Goal: Transaction & Acquisition: Purchase product/service

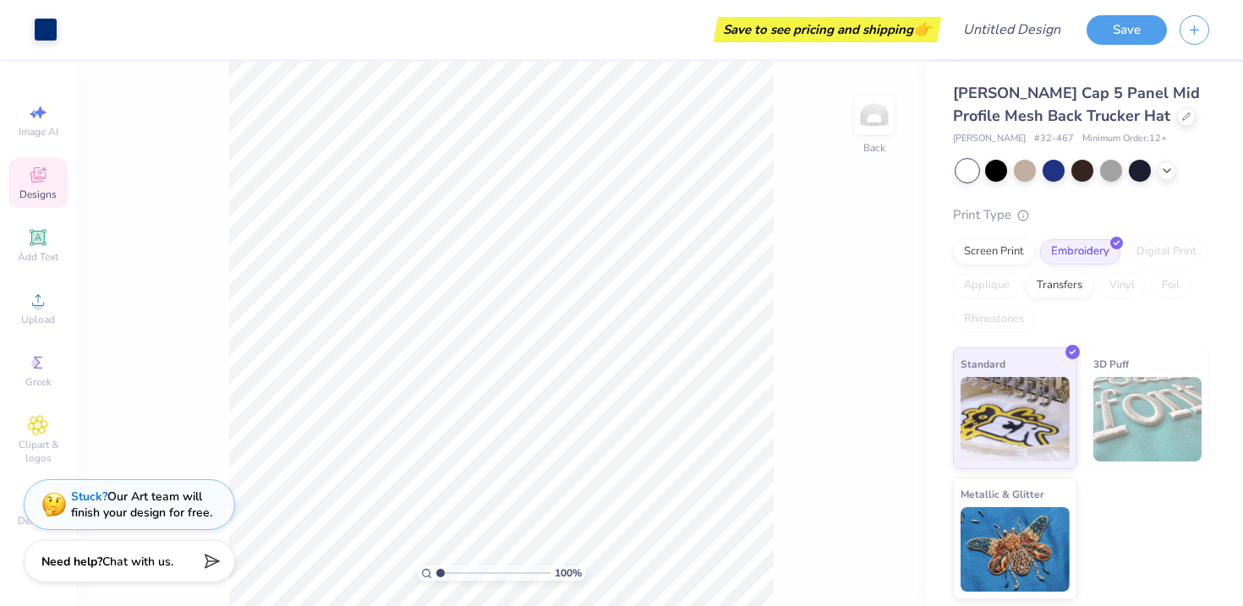
click at [42, 175] on icon at bounding box center [38, 175] width 20 height 20
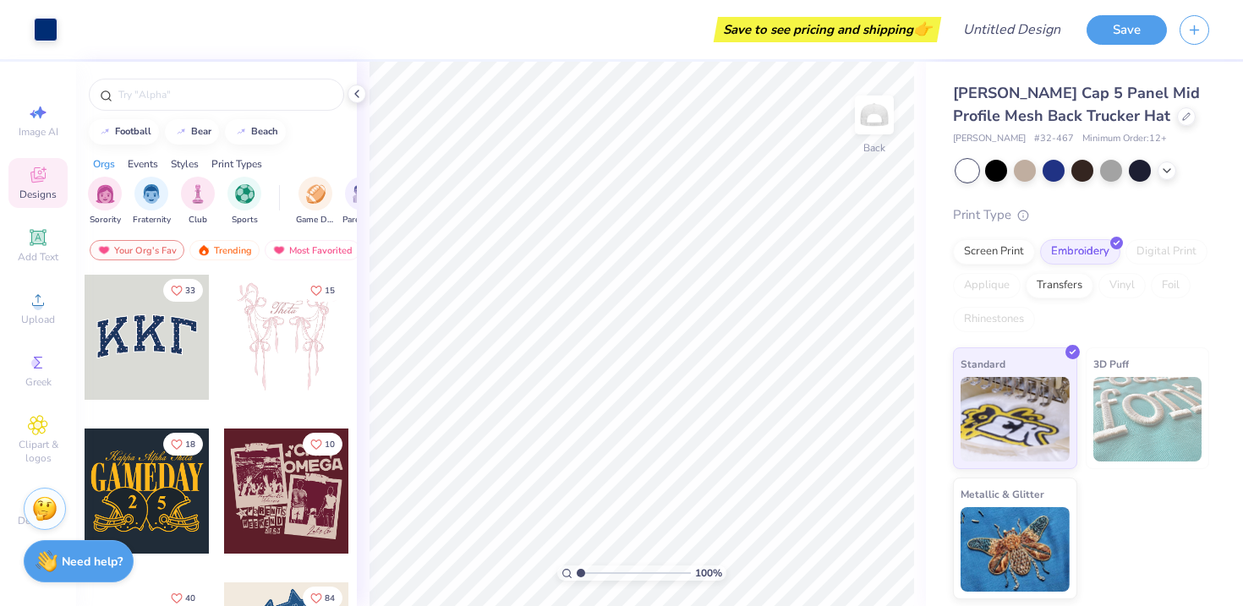
click at [42, 173] on icon at bounding box center [38, 175] width 20 height 20
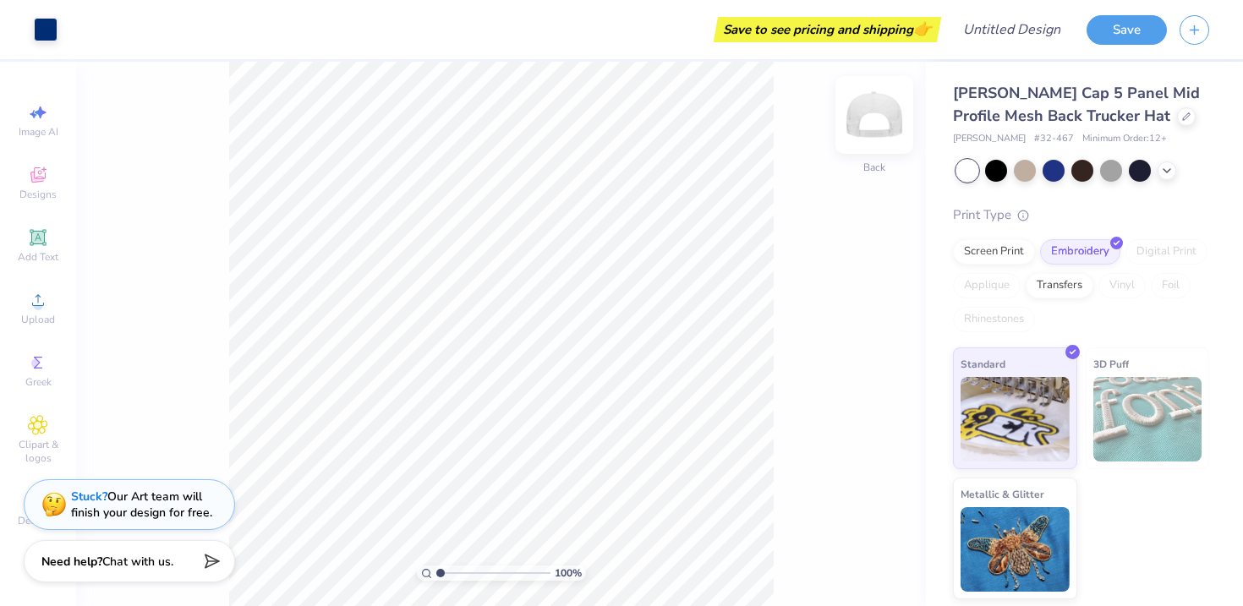
click at [871, 124] on img at bounding box center [875, 115] width 68 height 68
click at [1182, 118] on icon at bounding box center [1186, 115] width 8 height 8
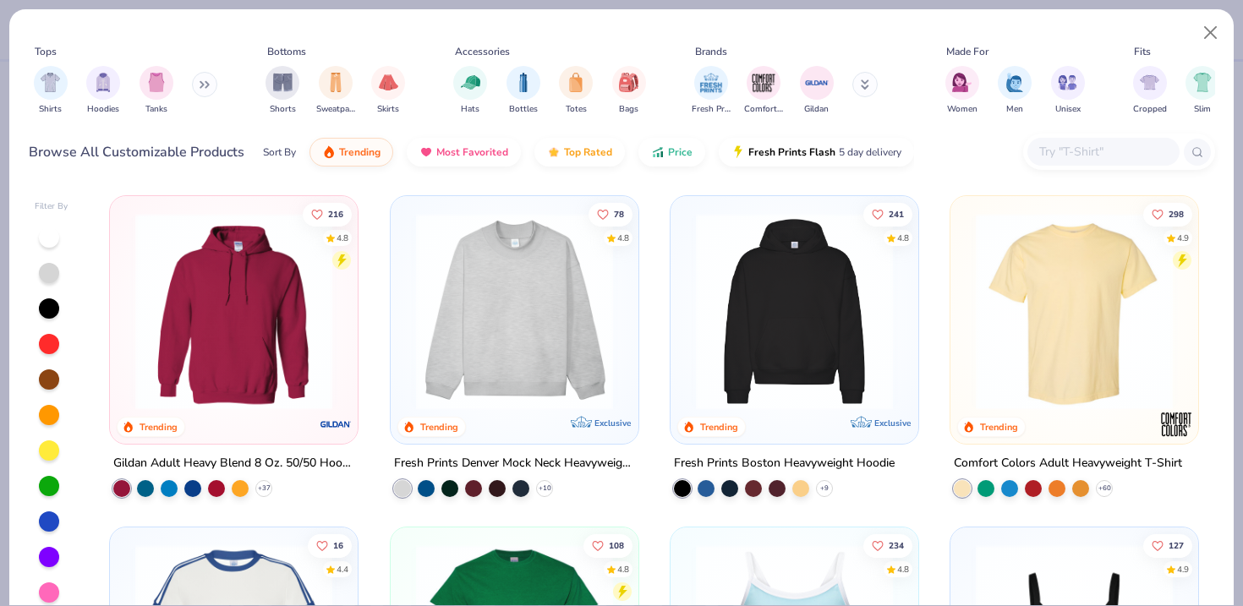
click at [204, 84] on icon at bounding box center [205, 84] width 10 height 8
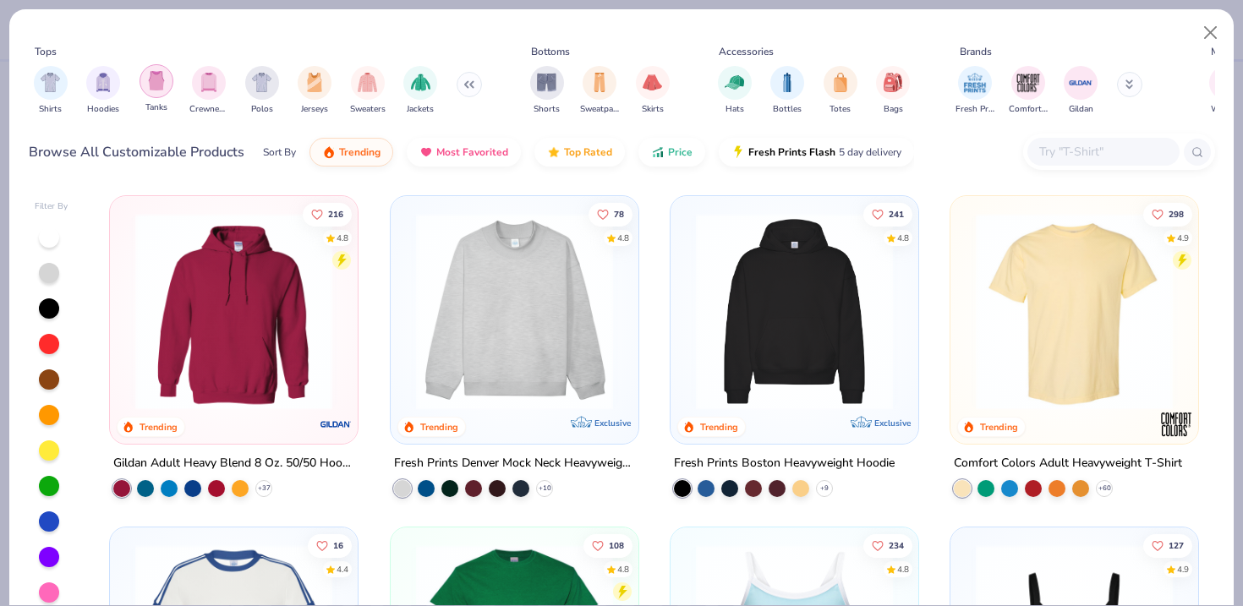
click at [167, 85] on div "filter for Tanks" at bounding box center [157, 81] width 34 height 34
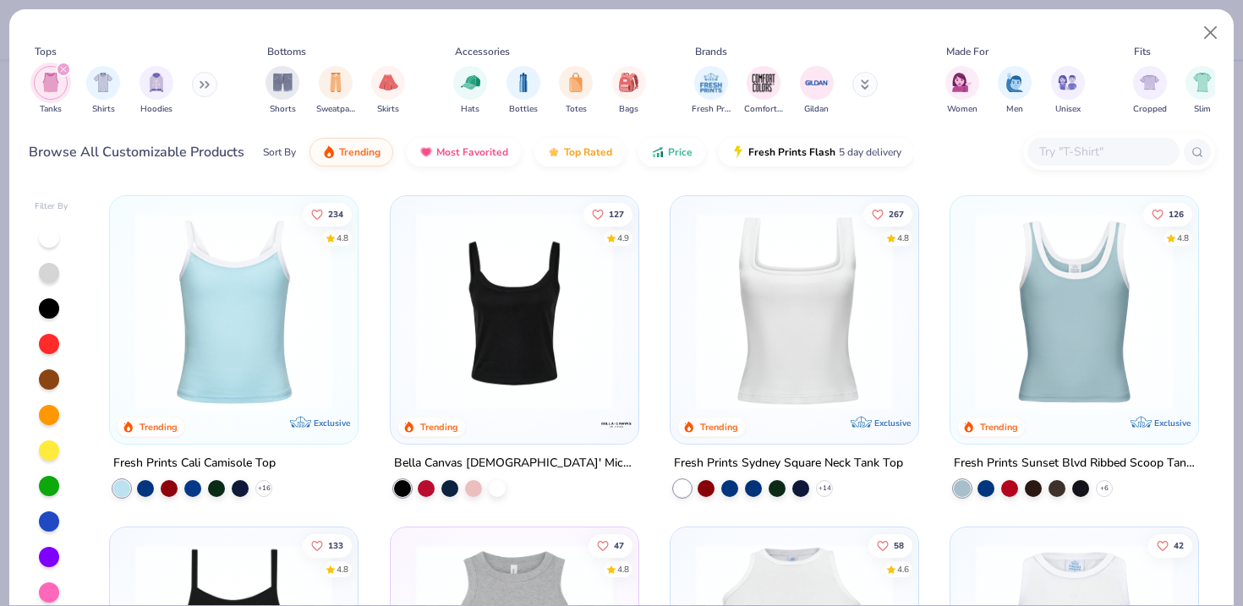
click at [273, 284] on img at bounding box center [234, 311] width 214 height 197
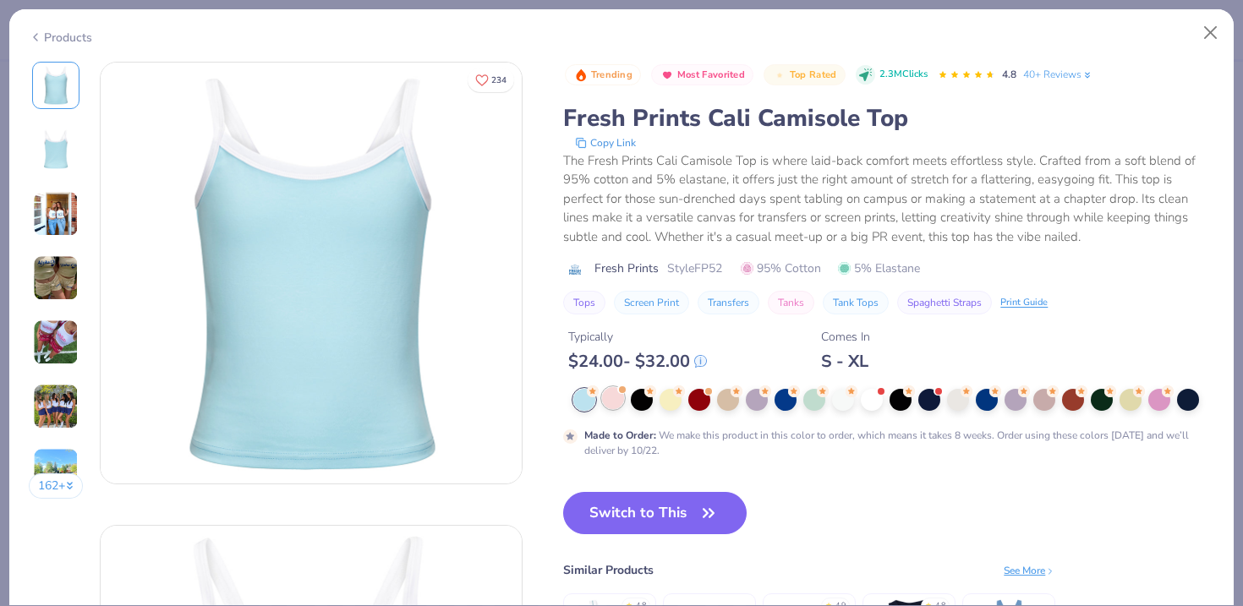
click at [615, 402] on div at bounding box center [613, 398] width 22 height 22
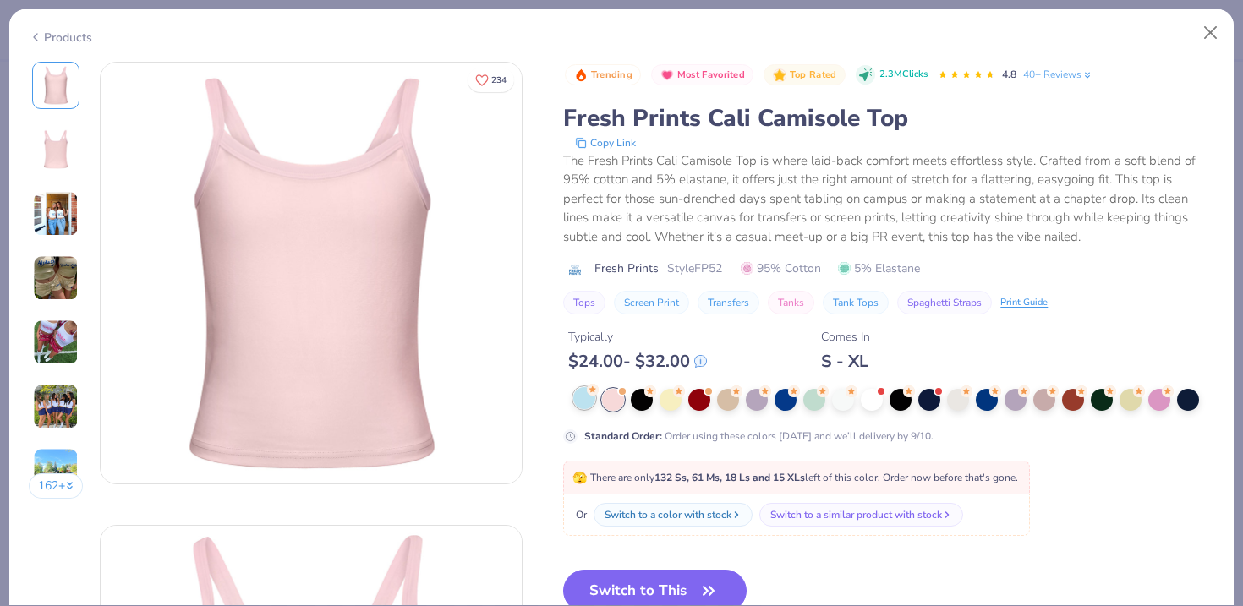
click at [592, 397] on div at bounding box center [584, 398] width 22 height 22
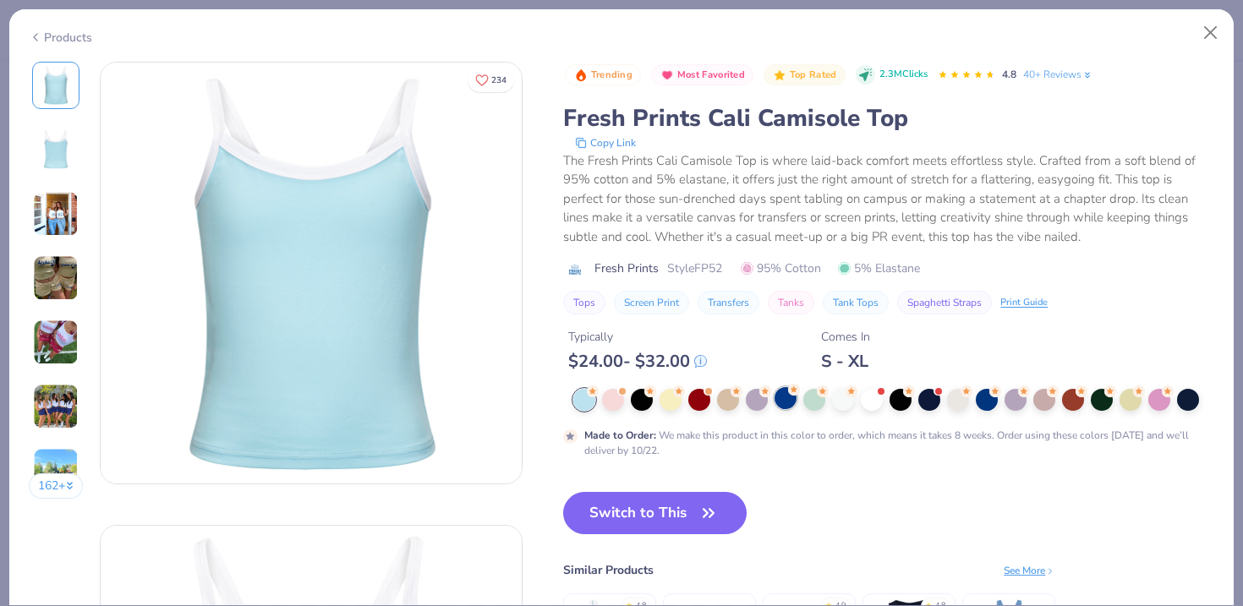
click at [786, 404] on div at bounding box center [786, 398] width 22 height 22
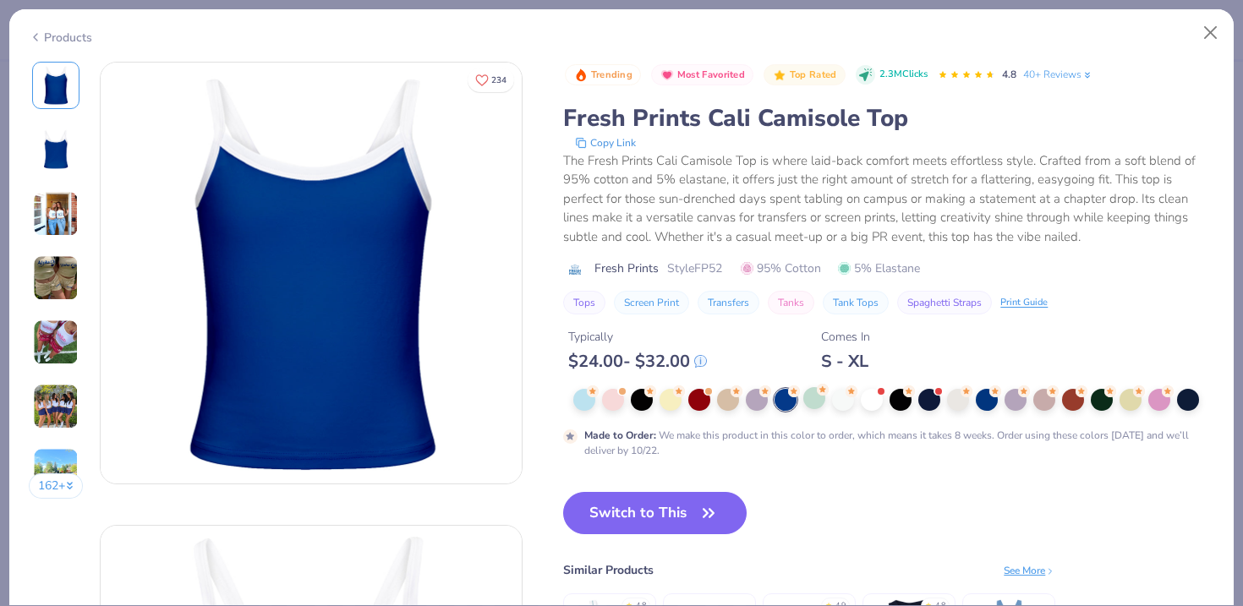
click at [825, 409] on div at bounding box center [893, 400] width 641 height 22
click at [819, 398] on div at bounding box center [814, 398] width 22 height 22
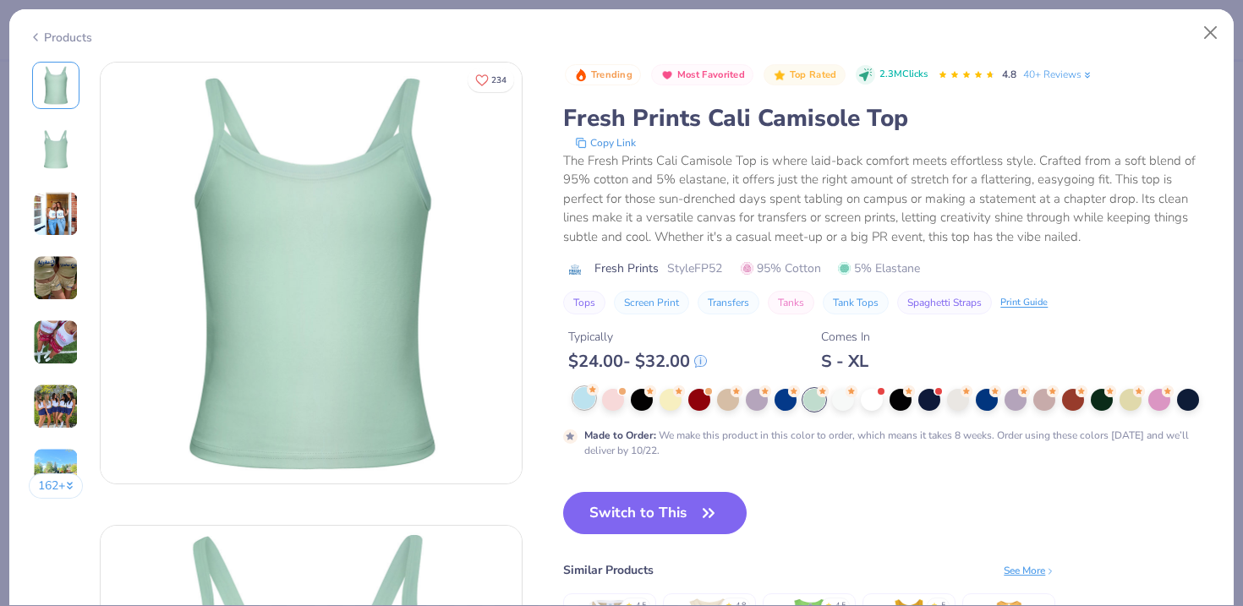
click at [587, 398] on div at bounding box center [584, 398] width 22 height 22
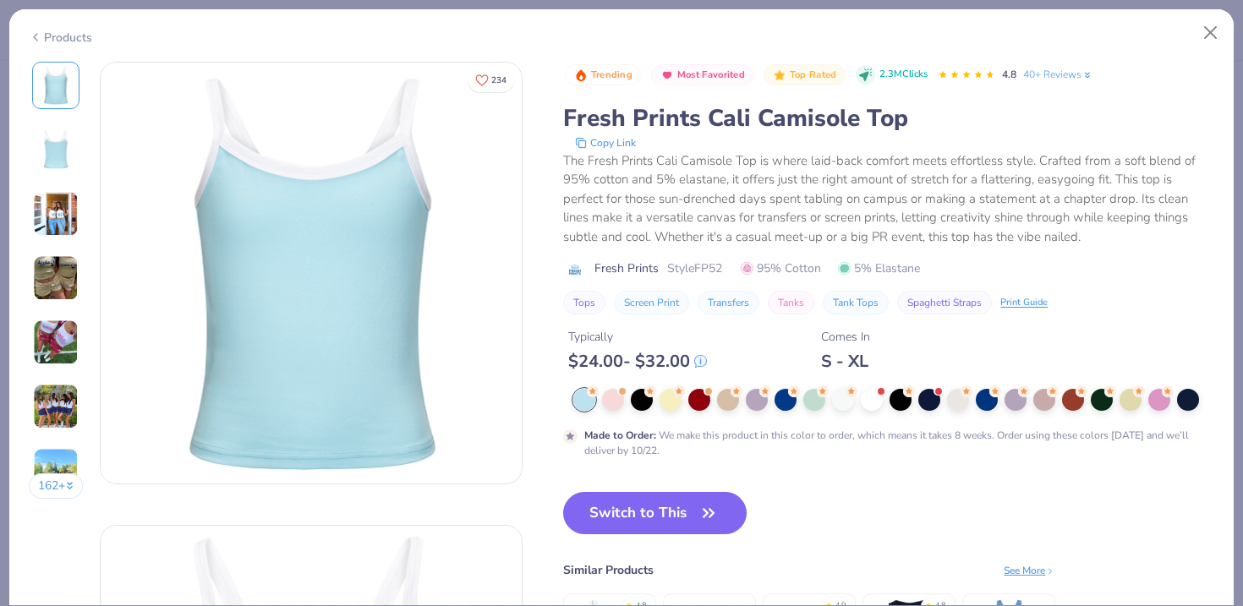
click at [66, 217] on img at bounding box center [56, 214] width 46 height 46
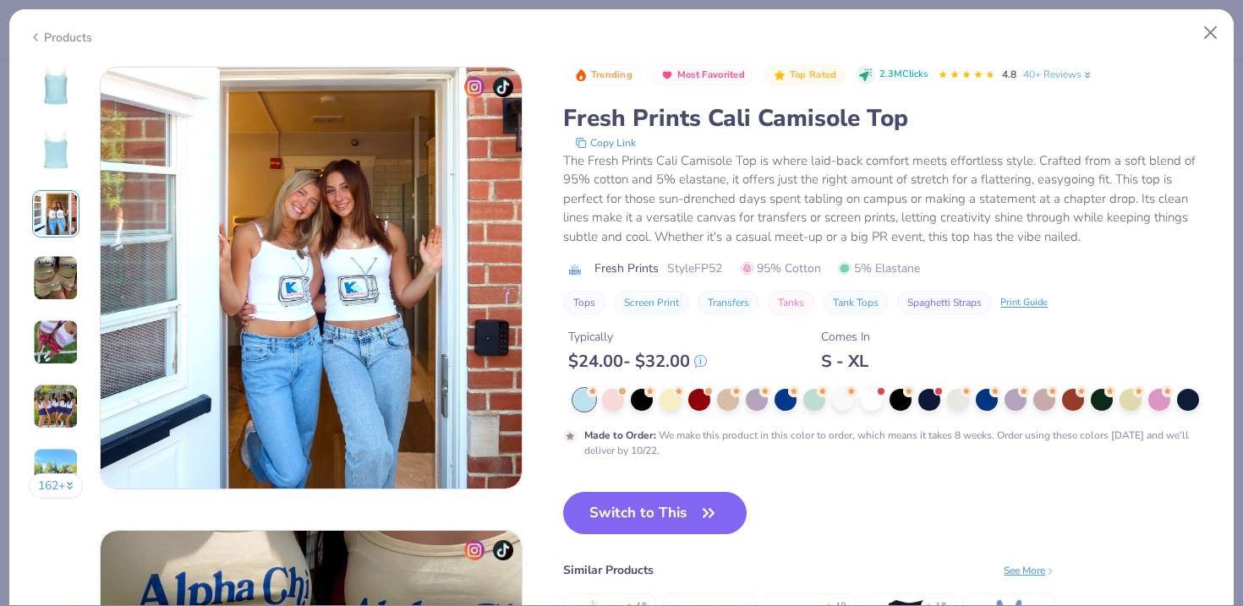
scroll to position [927, 0]
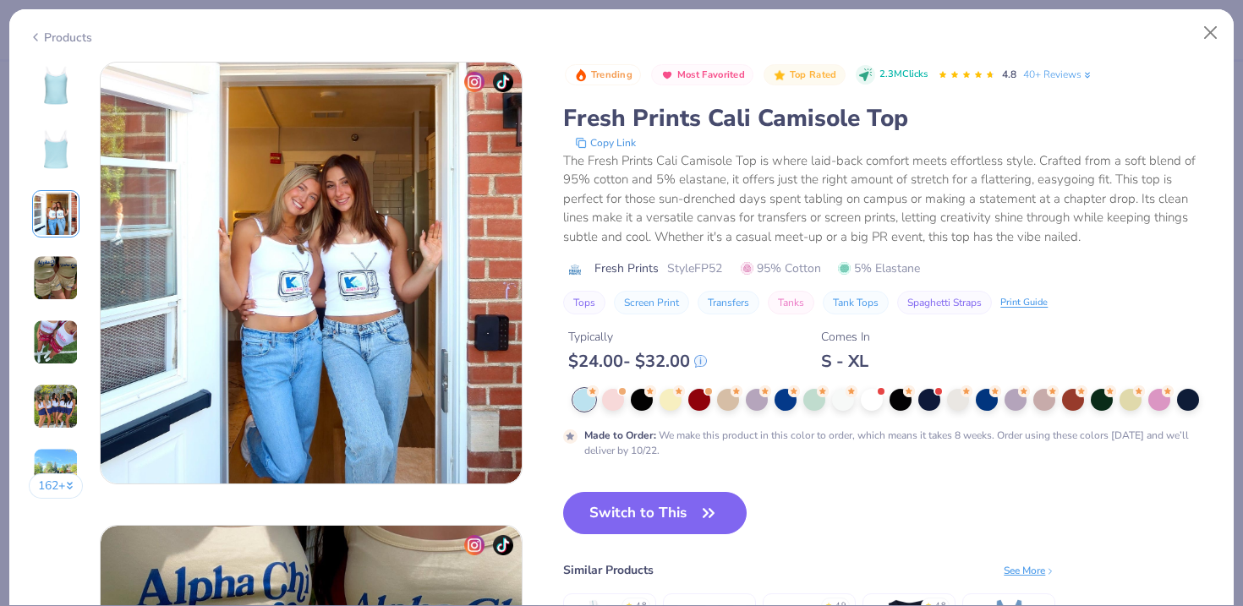
click at [47, 333] on img at bounding box center [56, 343] width 46 height 46
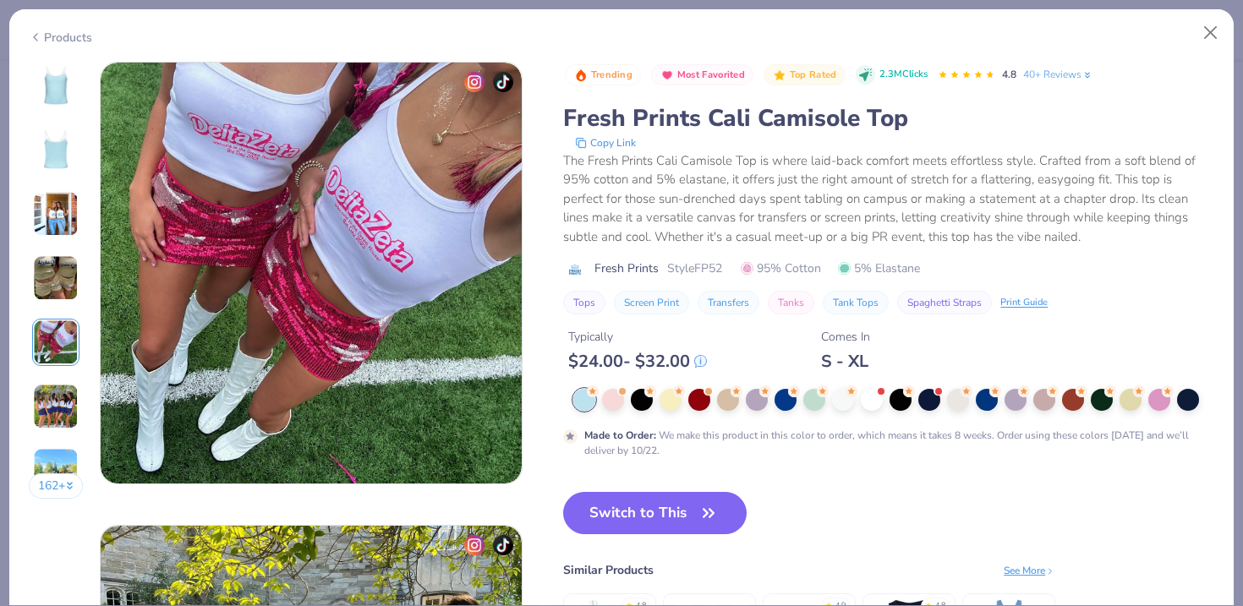
click at [48, 278] on img at bounding box center [56, 278] width 46 height 46
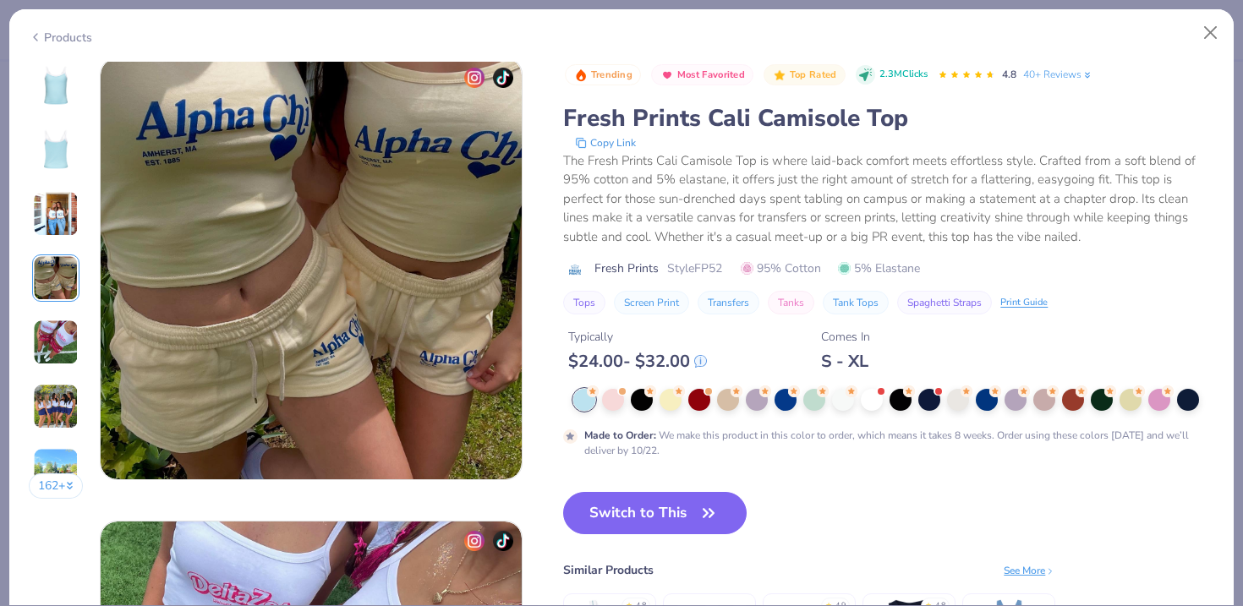
scroll to position [1390, 0]
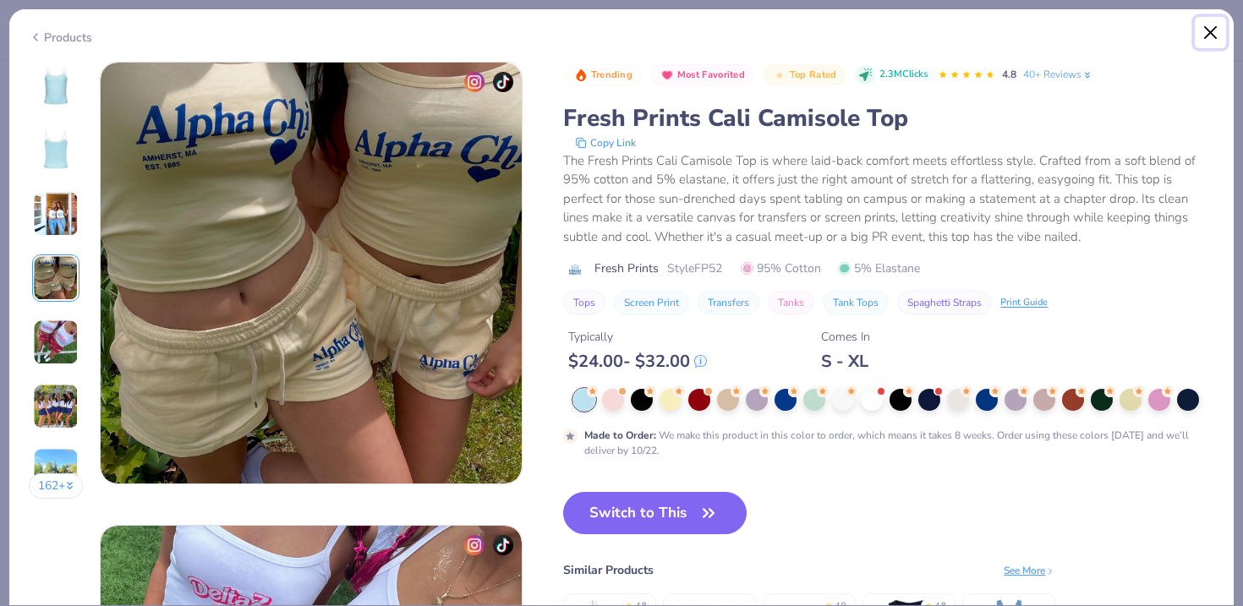
click at [1218, 23] on button "Close" at bounding box center [1211, 33] width 32 height 32
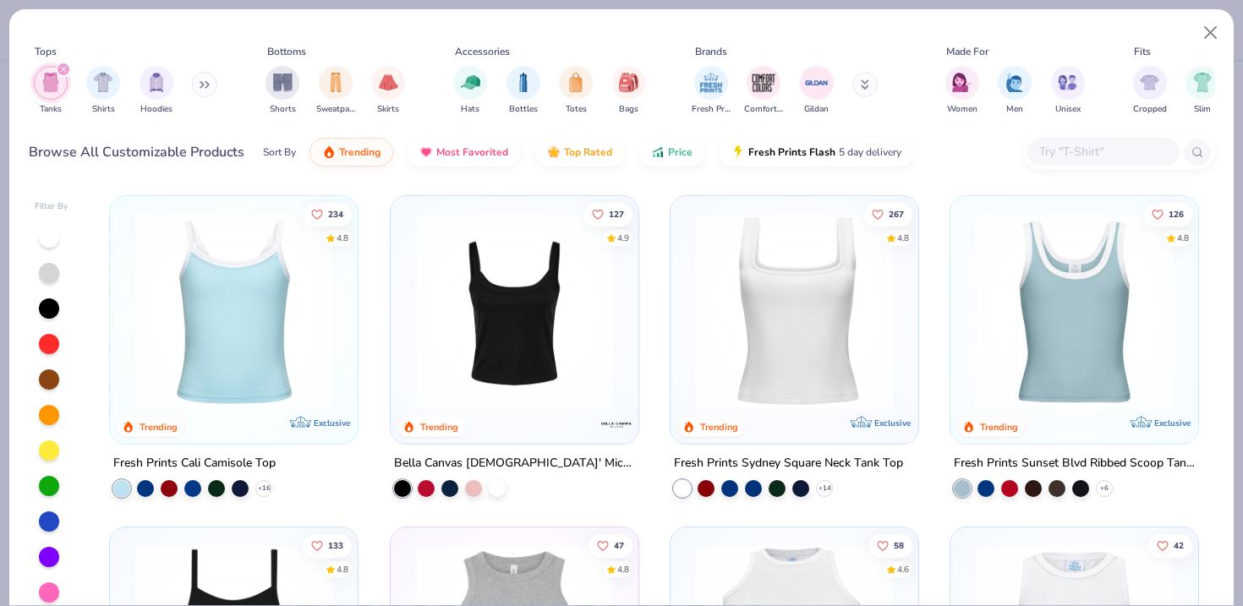
click at [1033, 275] on img at bounding box center [1074, 311] width 214 height 197
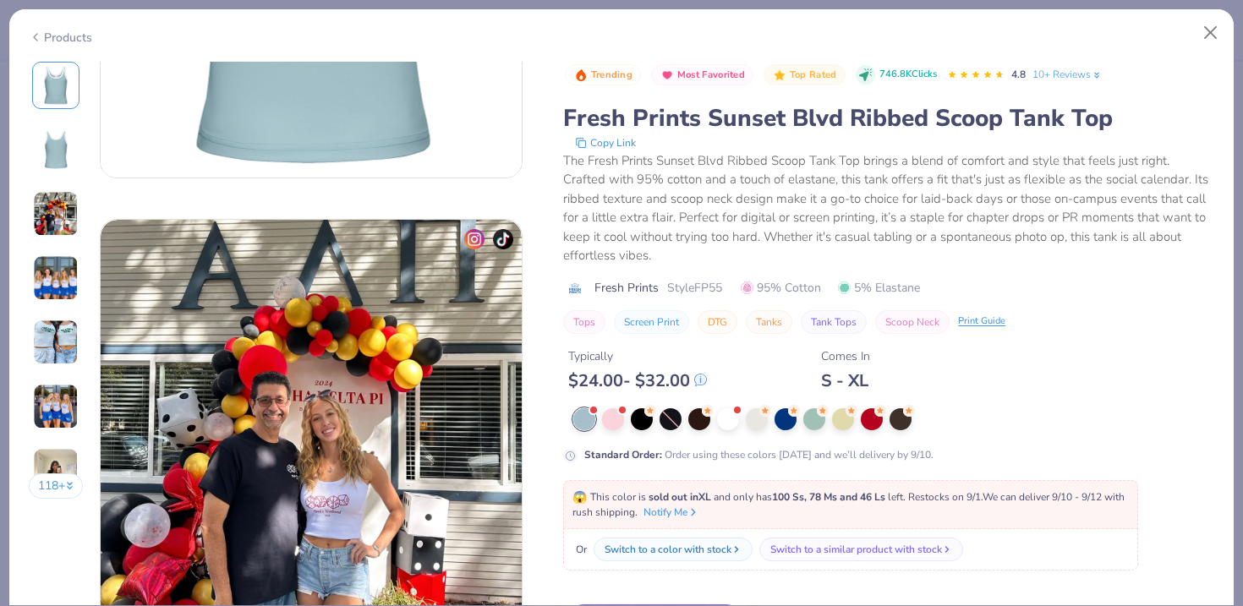
scroll to position [1060, 0]
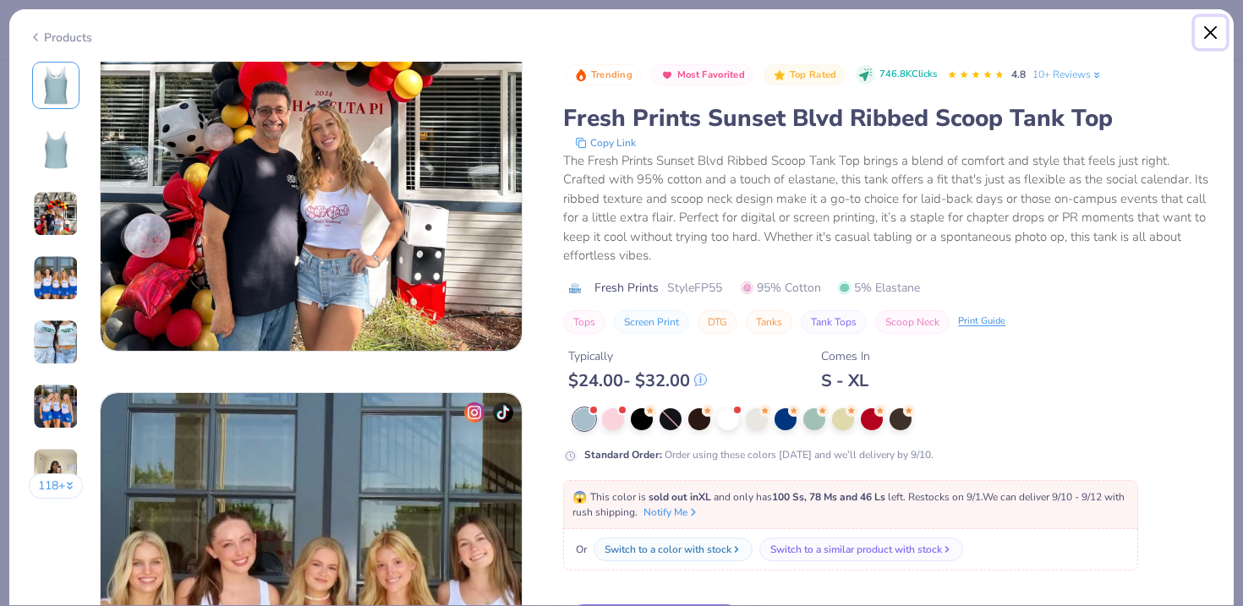
click at [1209, 46] on button "Close" at bounding box center [1211, 33] width 32 height 32
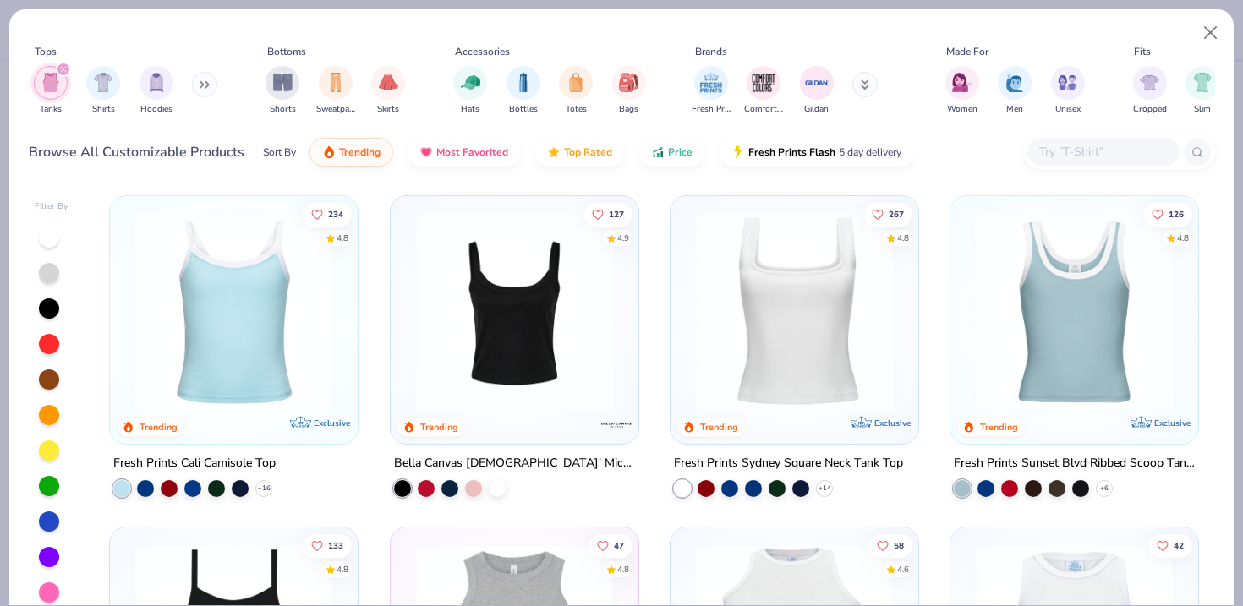
click at [306, 324] on img at bounding box center [234, 311] width 214 height 197
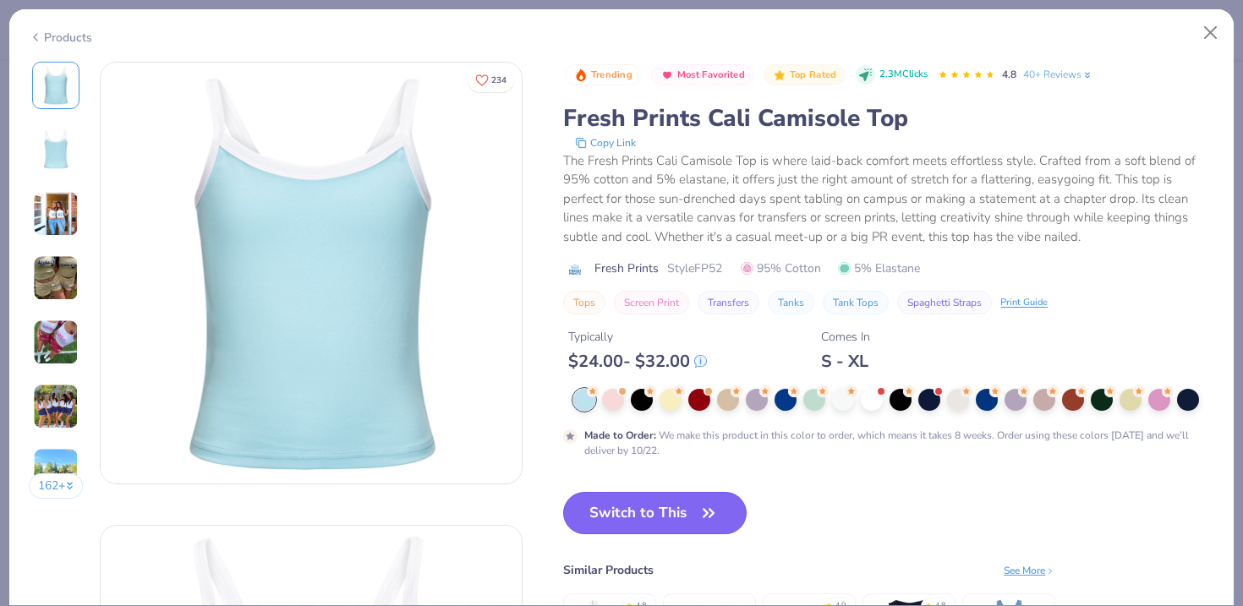
click at [680, 512] on button "Switch to This" at bounding box center [654, 513] width 183 height 42
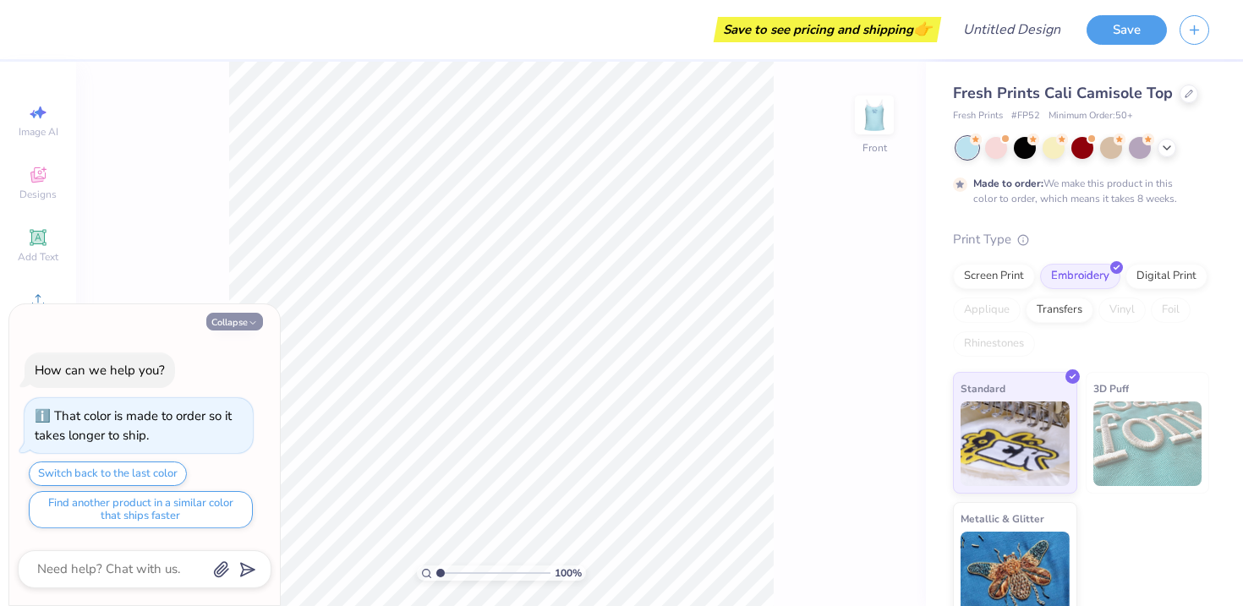
click at [251, 321] on icon "button" at bounding box center [253, 323] width 10 height 10
type textarea "x"
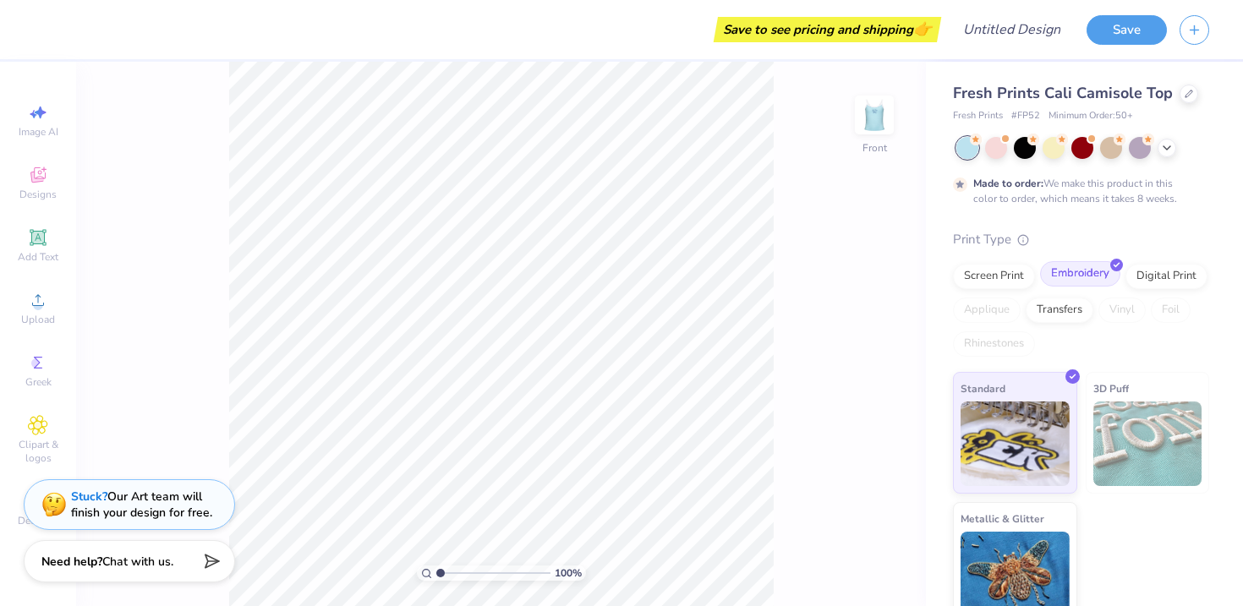
click at [1092, 281] on div "Embroidery" at bounding box center [1080, 273] width 80 height 25
click at [999, 270] on div "Screen Print" at bounding box center [994, 273] width 82 height 25
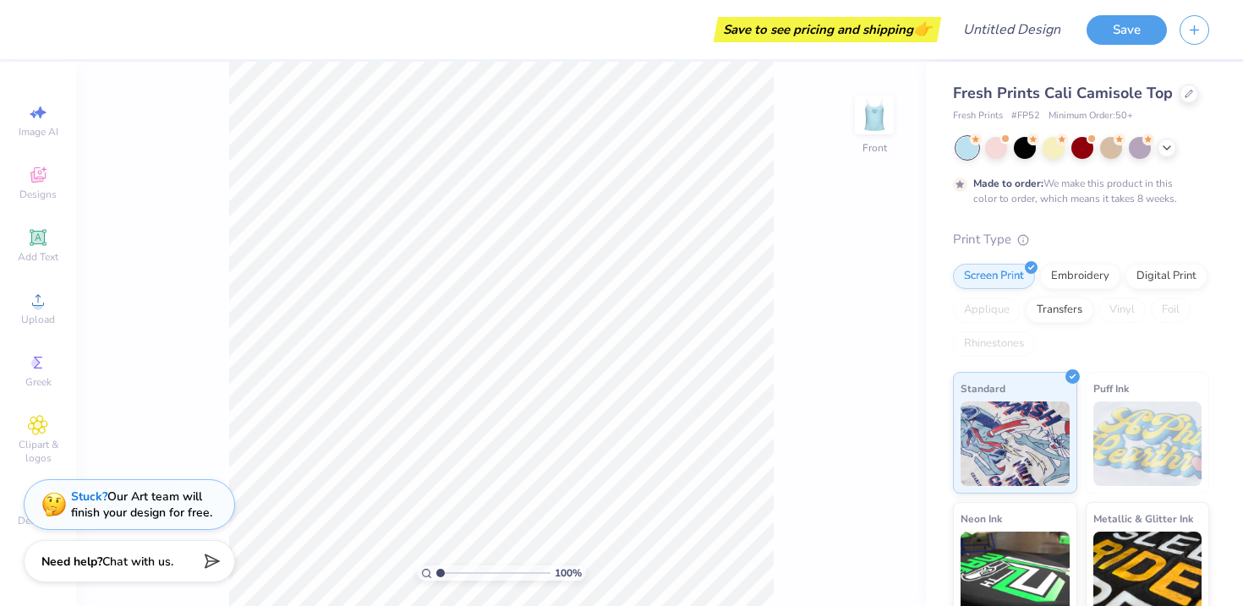
scroll to position [148, 0]
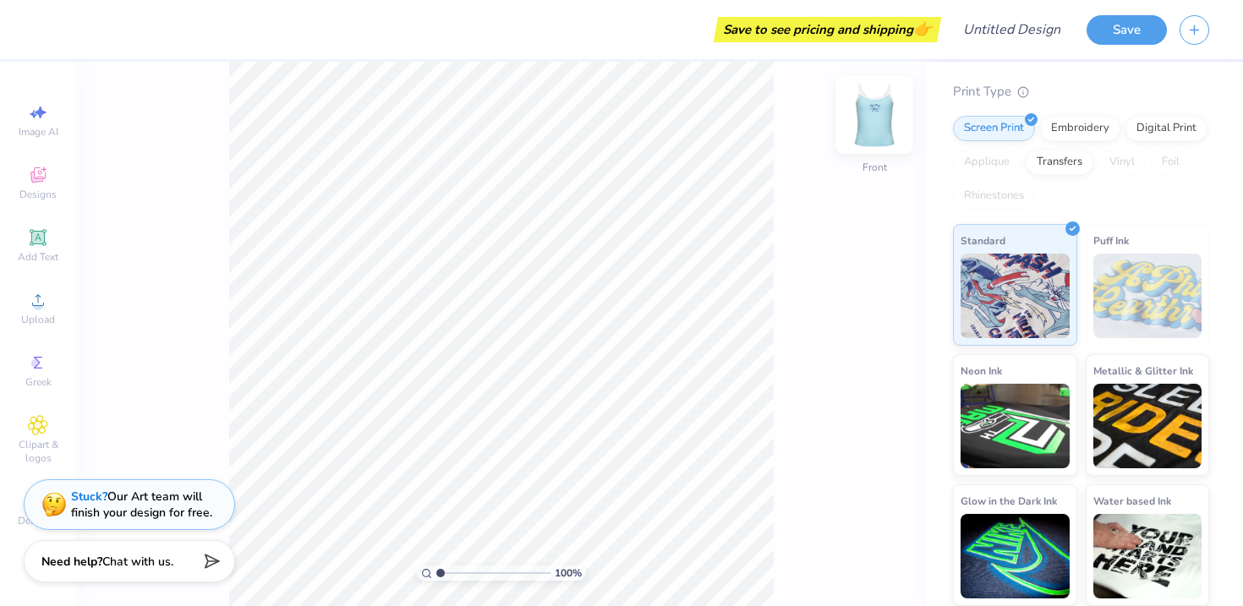
click at [876, 110] on img at bounding box center [875, 115] width 68 height 68
click at [879, 117] on img at bounding box center [875, 115] width 68 height 68
click at [883, 136] on img at bounding box center [875, 115] width 68 height 68
click at [43, 20] on div at bounding box center [46, 28] width 24 height 24
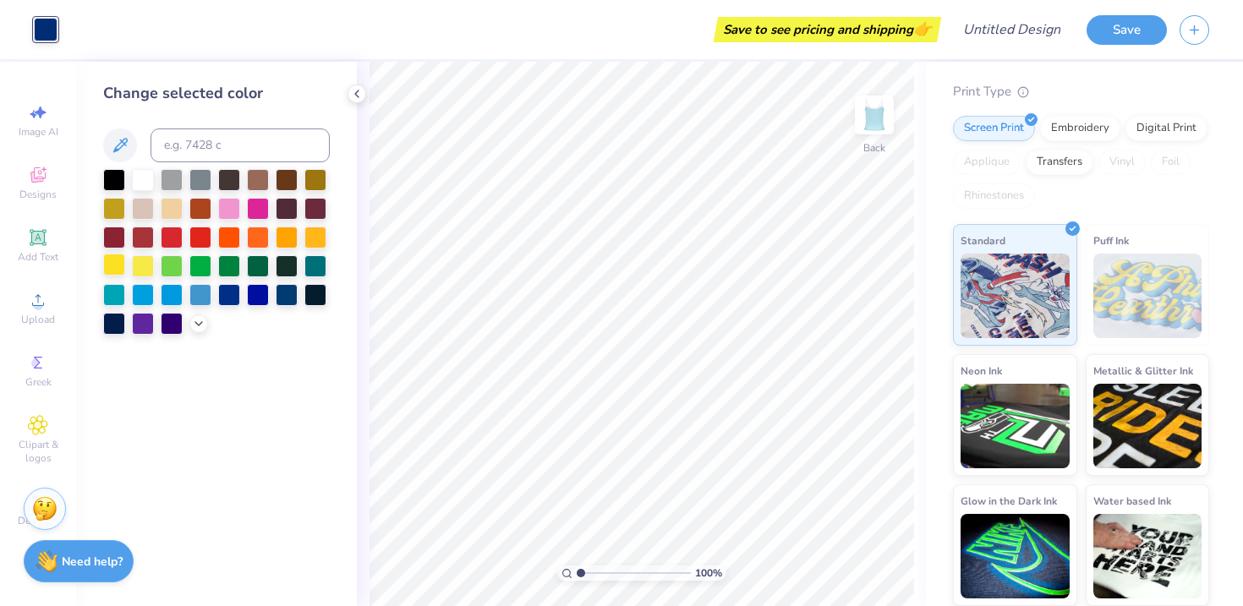
click at [123, 273] on div at bounding box center [114, 265] width 22 height 22
click at [254, 294] on div at bounding box center [258, 293] width 22 height 22
click at [134, 170] on div at bounding box center [143, 178] width 22 height 22
click at [317, 298] on div at bounding box center [315, 293] width 22 height 22
click at [238, 291] on div at bounding box center [229, 293] width 22 height 22
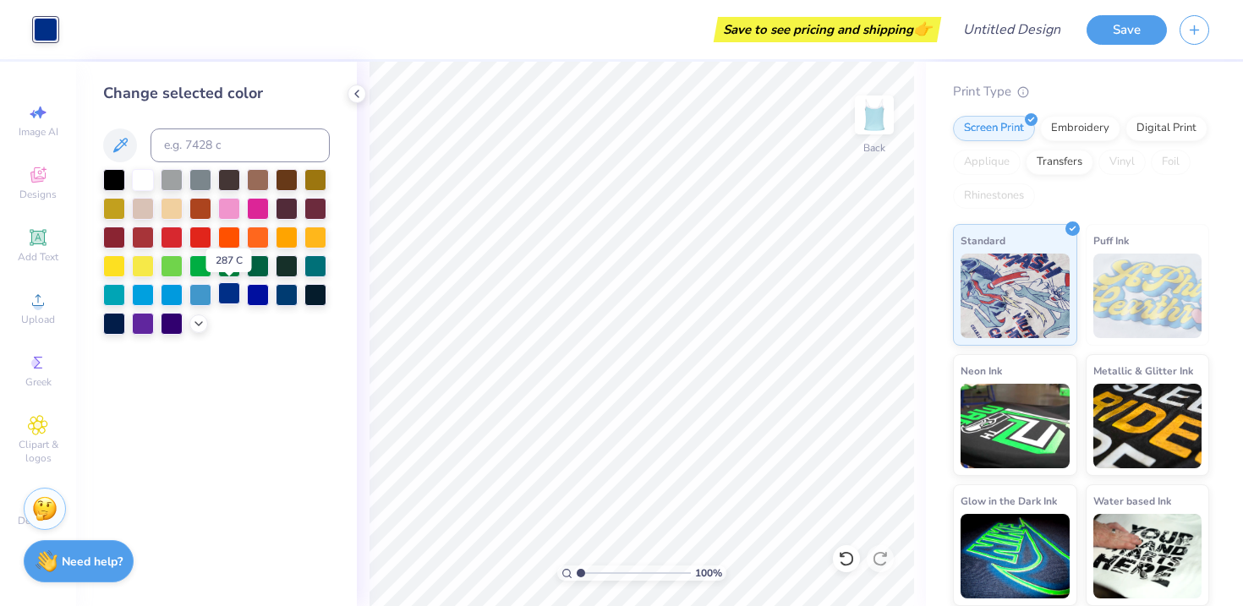
click at [231, 293] on div at bounding box center [229, 293] width 22 height 22
click at [110, 176] on div at bounding box center [114, 178] width 22 height 22
click at [133, 176] on div at bounding box center [143, 178] width 22 height 22
click at [103, 183] on div at bounding box center [114, 178] width 22 height 22
click at [176, 186] on div at bounding box center [172, 178] width 22 height 22
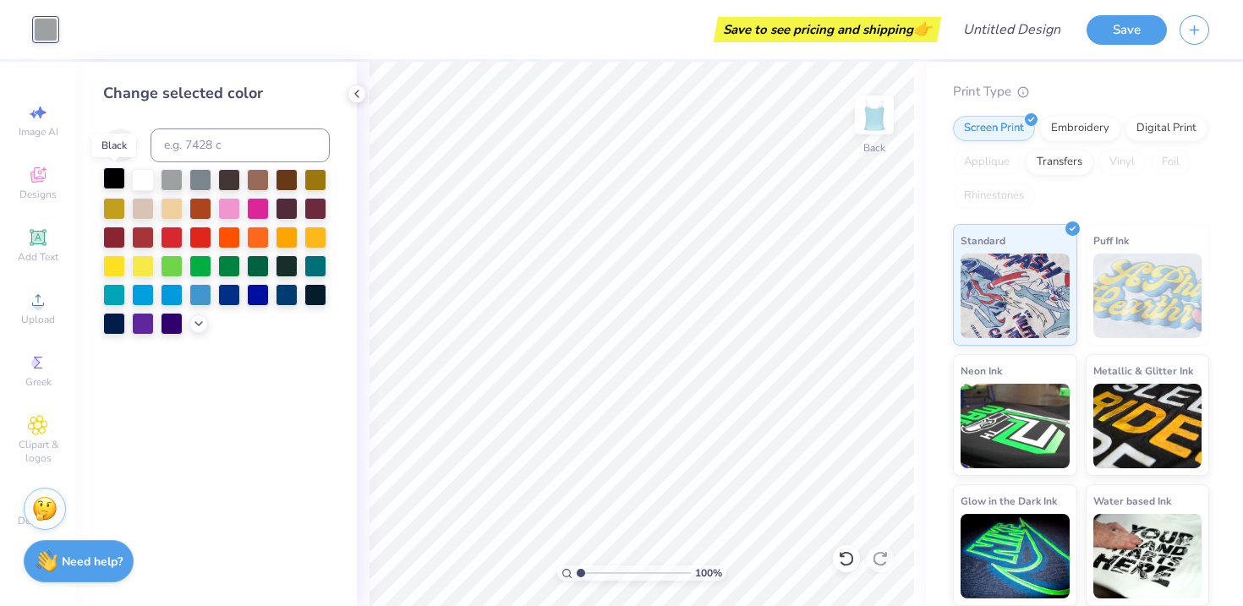
click at [119, 183] on div at bounding box center [114, 178] width 22 height 22
click at [1088, 85] on div "Print Type" at bounding box center [1081, 91] width 256 height 19
click at [971, 94] on div "Print Type" at bounding box center [1081, 91] width 256 height 19
click at [1027, 87] on icon at bounding box center [1023, 90] width 12 height 12
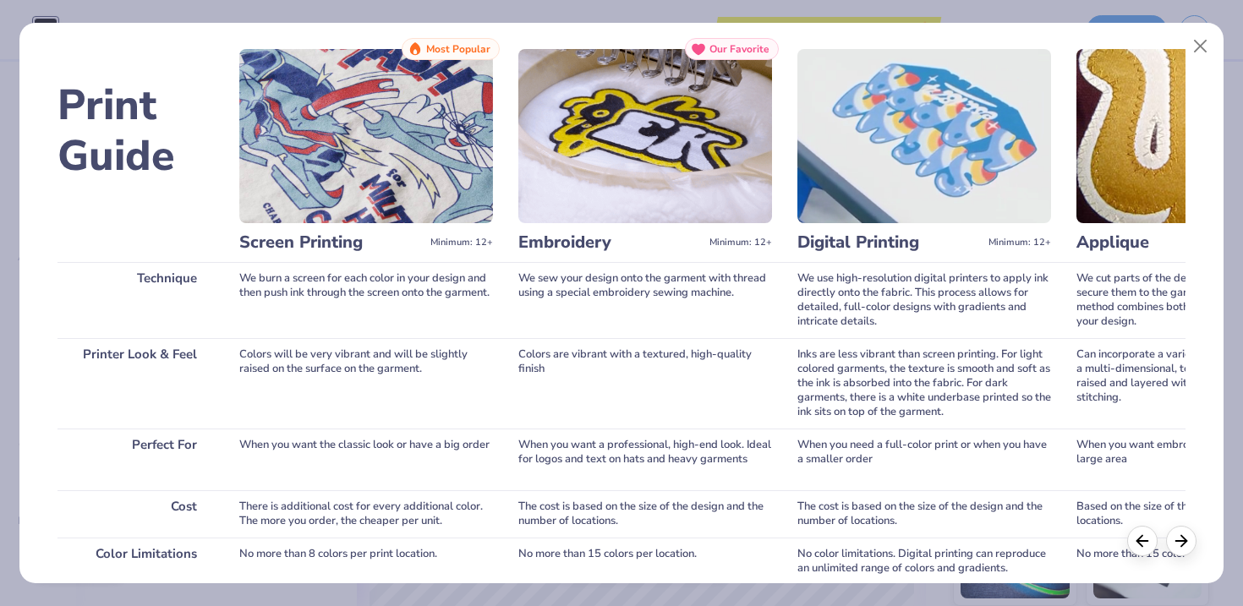
scroll to position [0, 0]
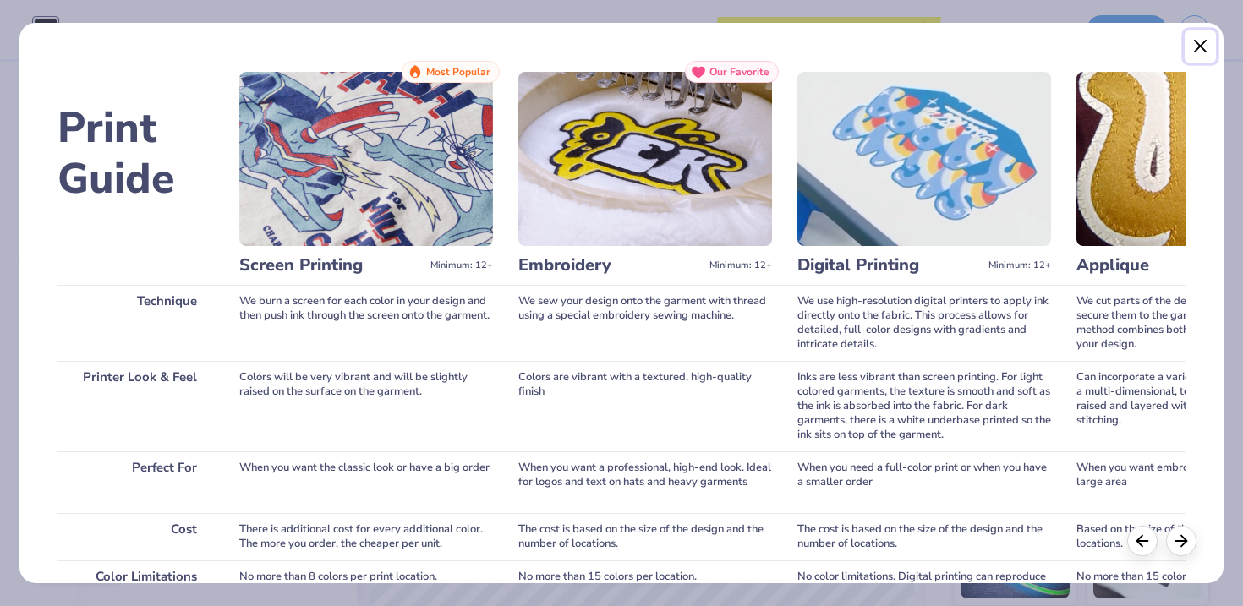
click at [1196, 41] on button "Close" at bounding box center [1201, 46] width 32 height 32
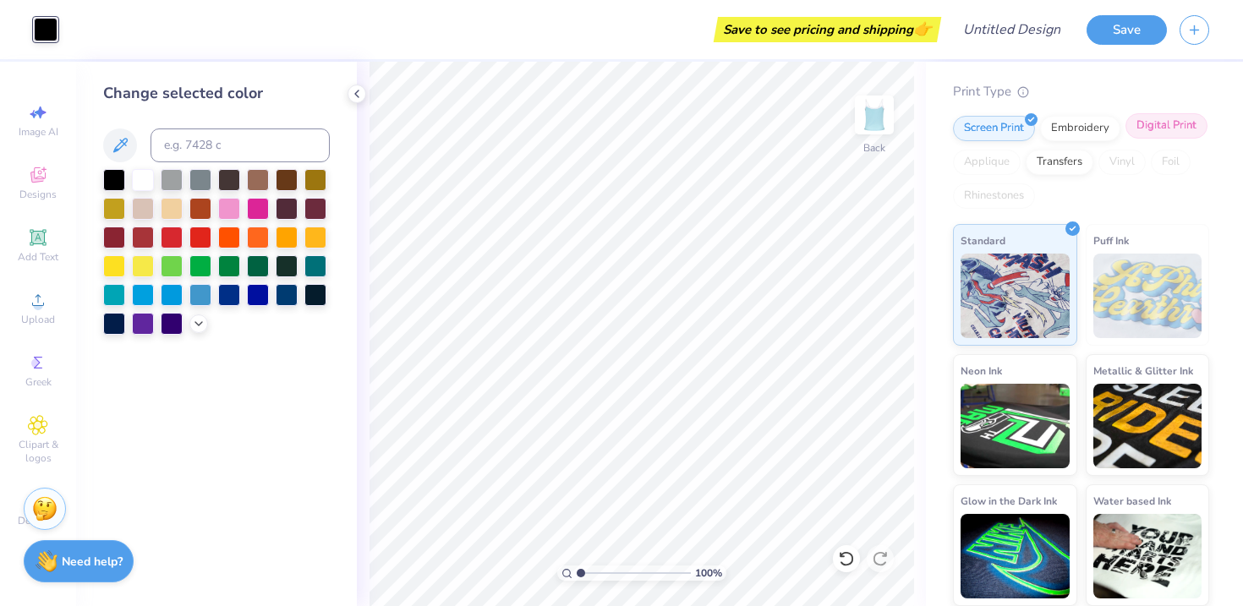
click at [1141, 131] on div "Digital Print" at bounding box center [1166, 125] width 82 height 25
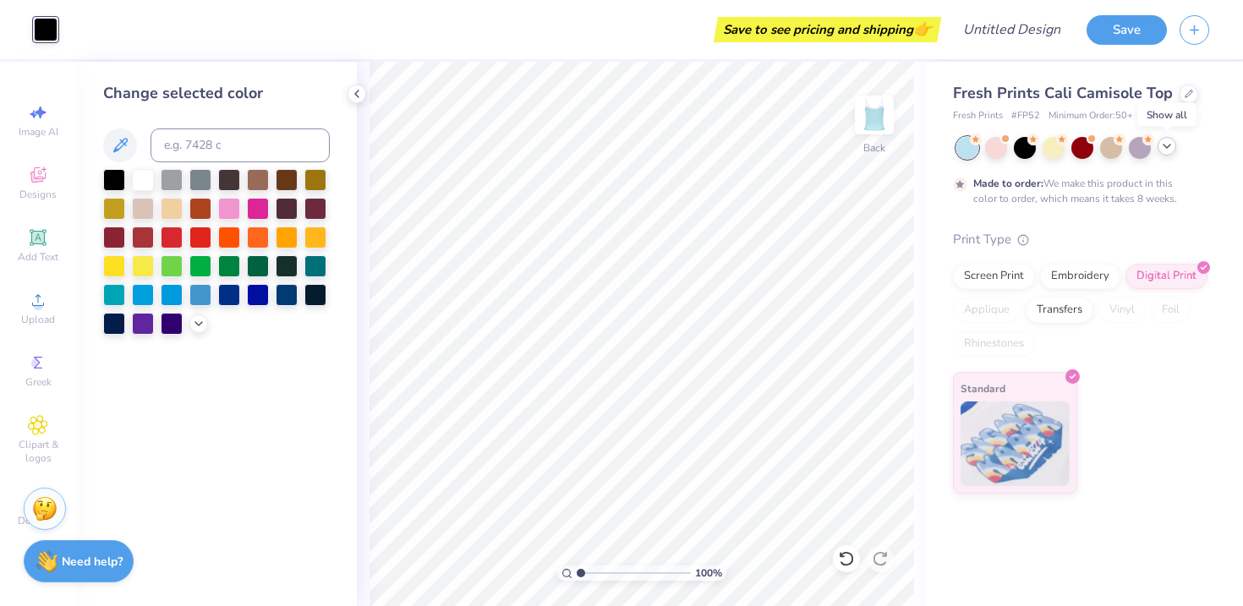
click at [1165, 146] on polyline at bounding box center [1167, 146] width 7 height 3
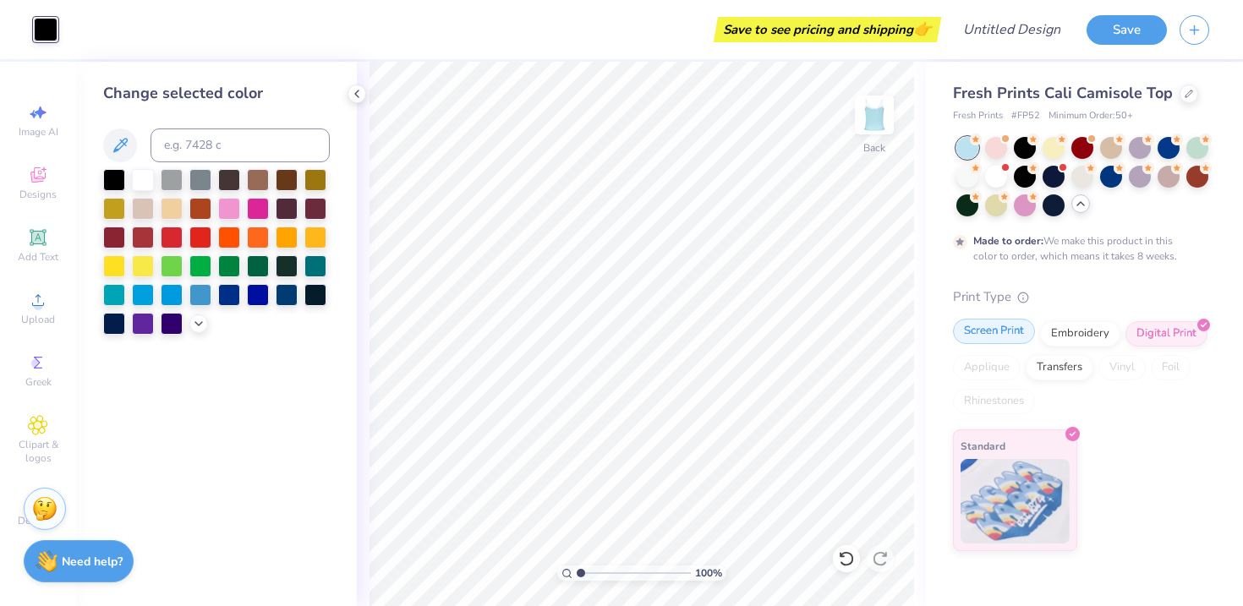
click at [1006, 329] on div "Screen Print" at bounding box center [994, 331] width 82 height 25
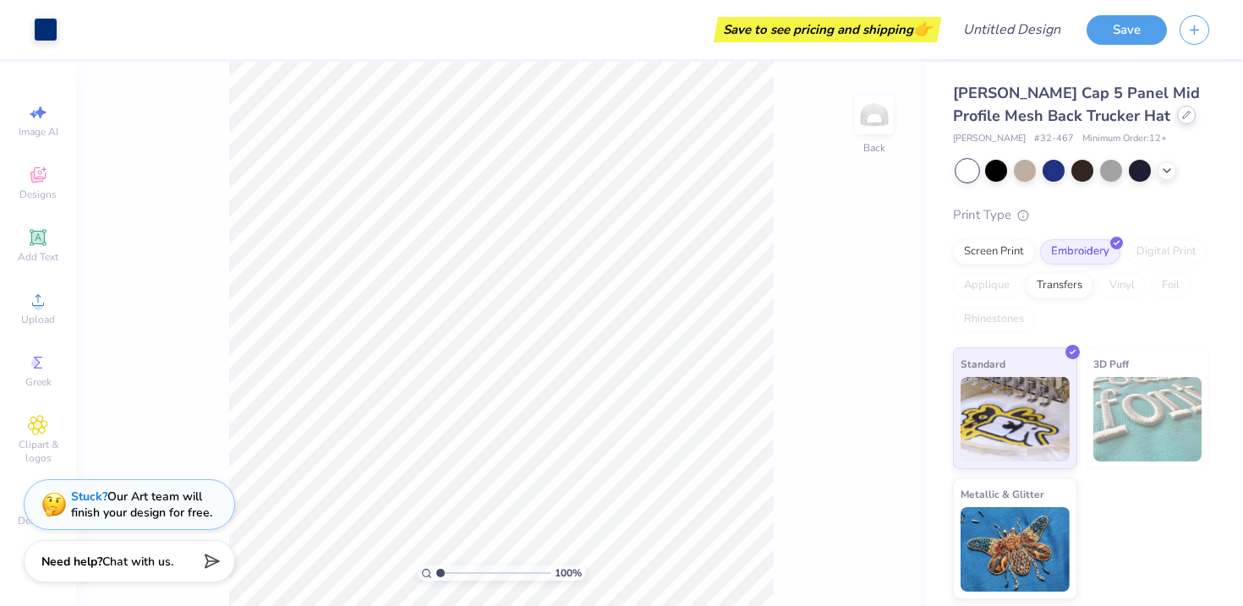
click at [1182, 112] on icon at bounding box center [1186, 115] width 8 height 8
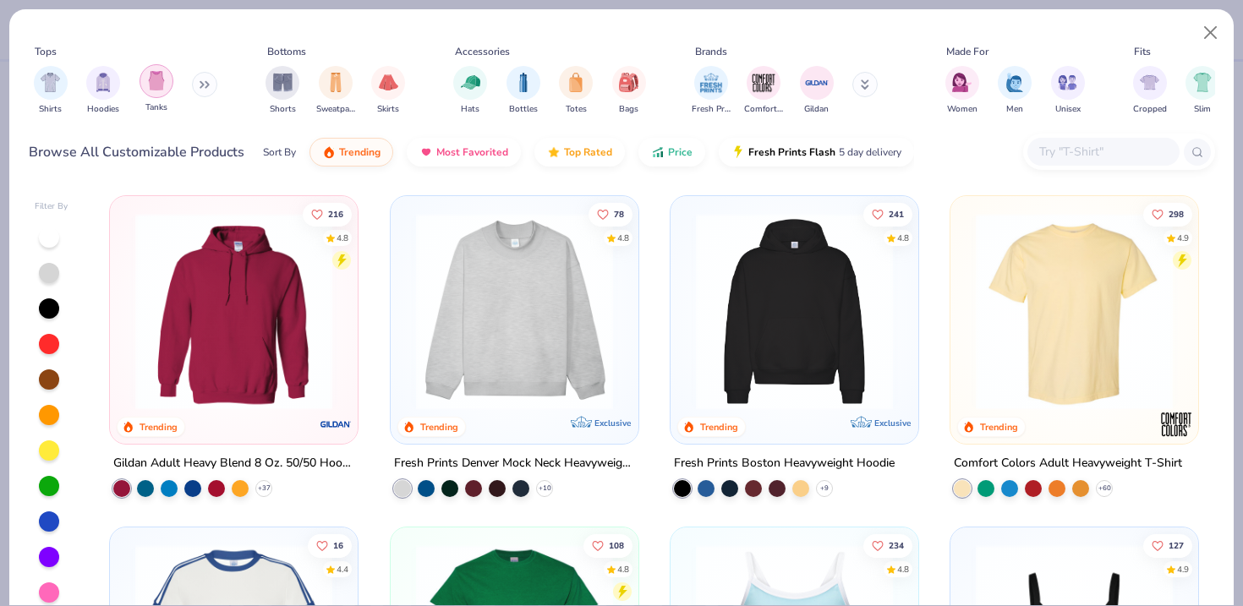
click at [154, 81] on img "filter for Tanks" at bounding box center [156, 80] width 19 height 19
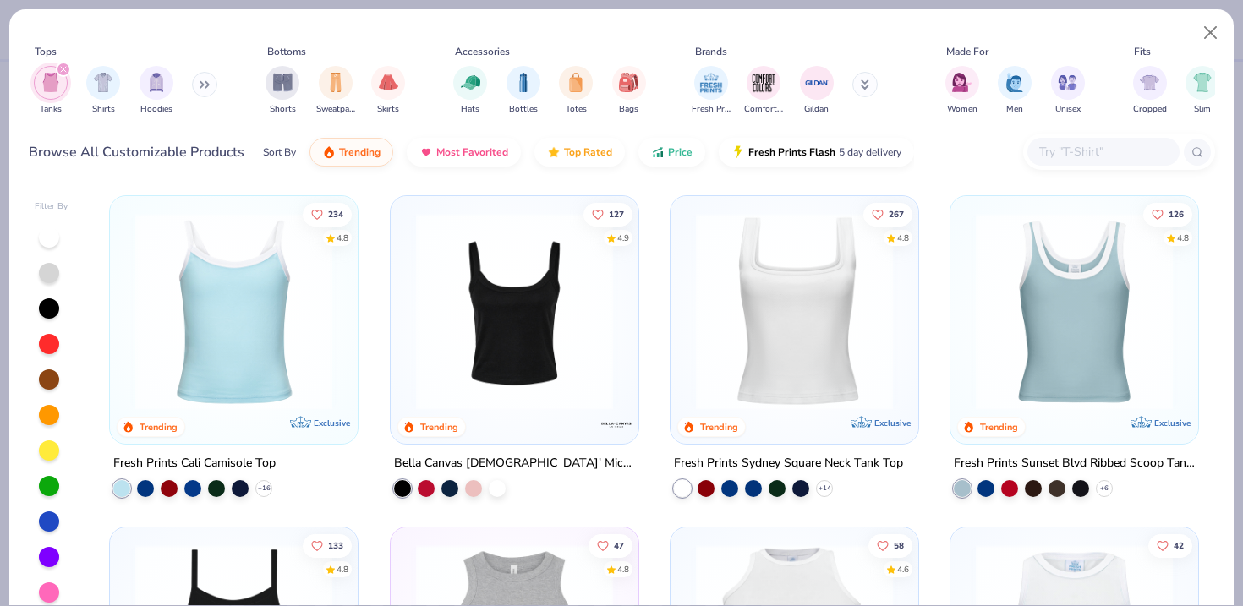
click at [590, 292] on img at bounding box center [515, 311] width 214 height 197
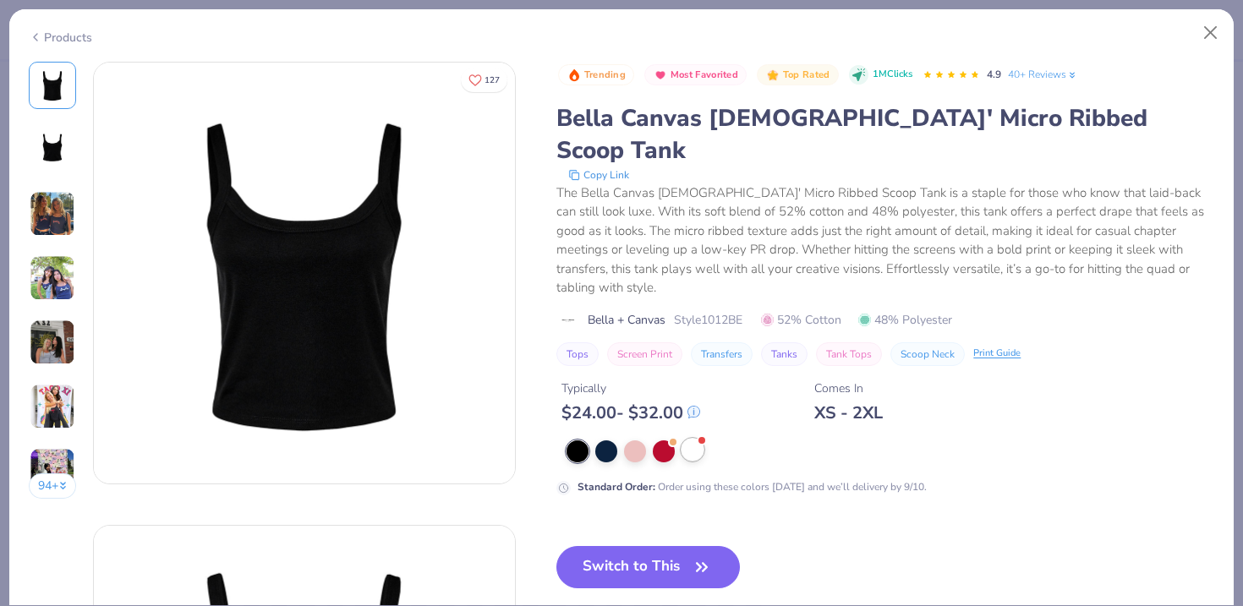
click at [698, 439] on div at bounding box center [693, 450] width 22 height 22
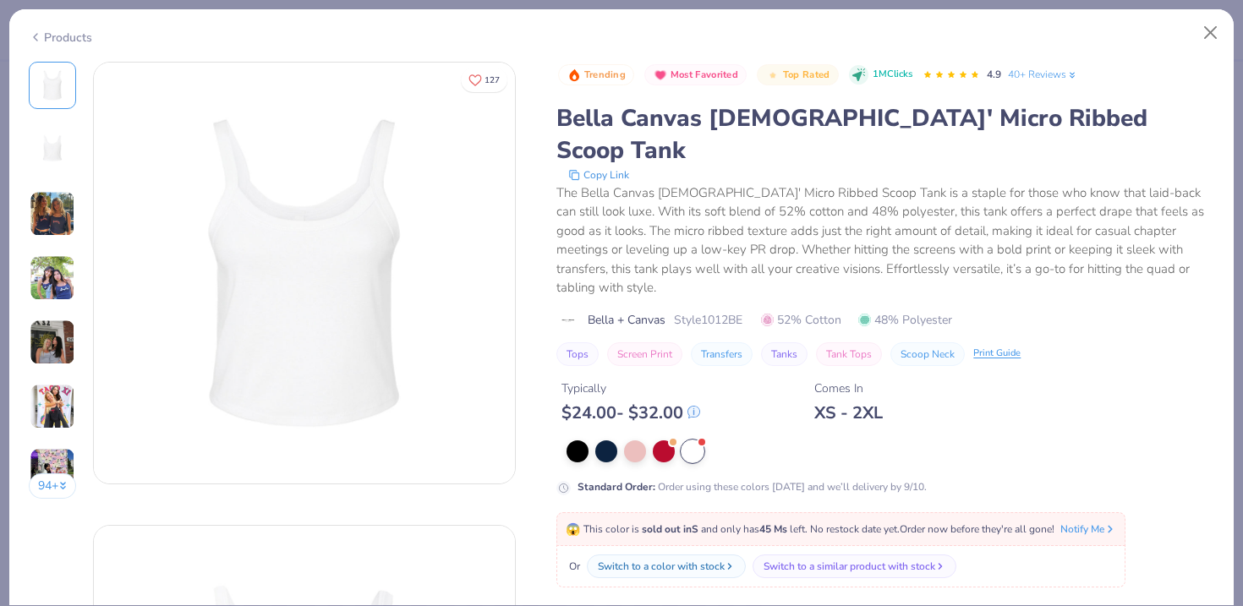
click at [621, 441] on div at bounding box center [891, 452] width 648 height 22
click at [611, 439] on div at bounding box center [606, 450] width 22 height 22
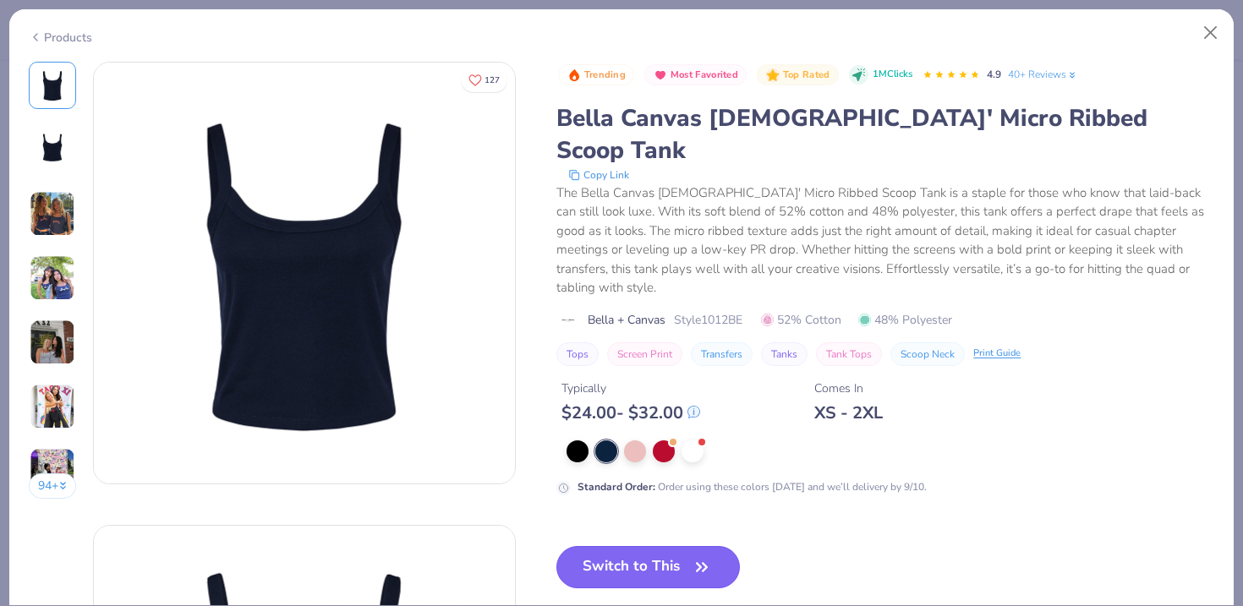
click at [708, 556] on icon "button" at bounding box center [702, 568] width 24 height 24
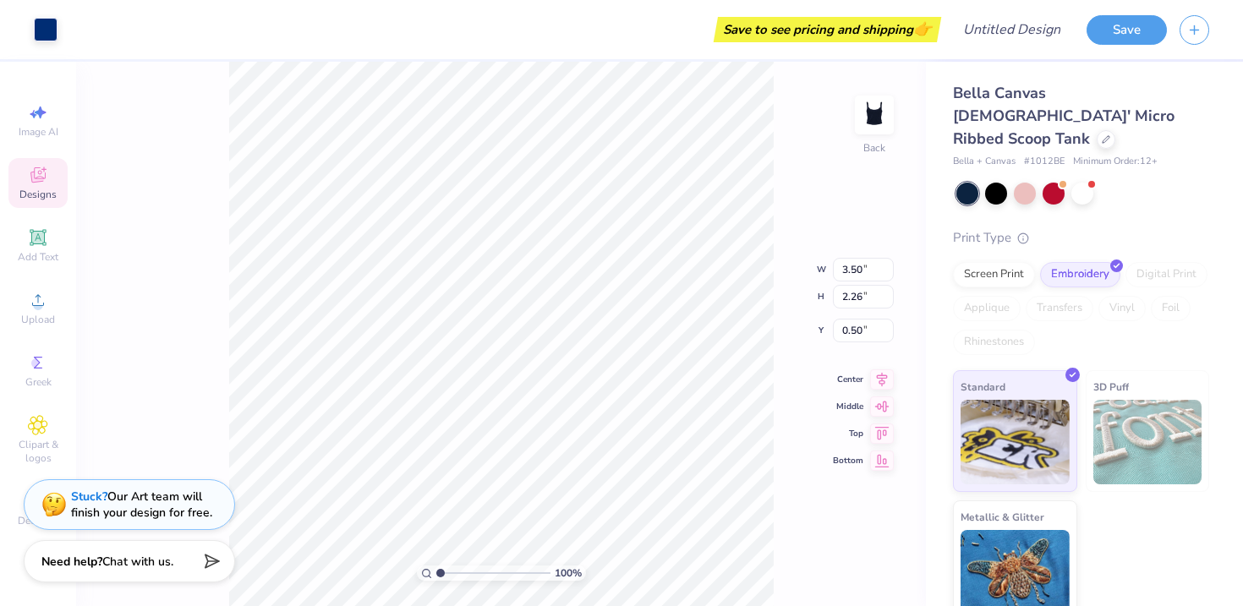
click at [1211, 194] on div "Bella Canvas Ladies' Micro Ribbed Scoop Tank Bella + Canvas # 1012BE Minimum Or…" at bounding box center [1084, 342] width 317 height 561
click at [41, 36] on div at bounding box center [46, 28] width 24 height 24
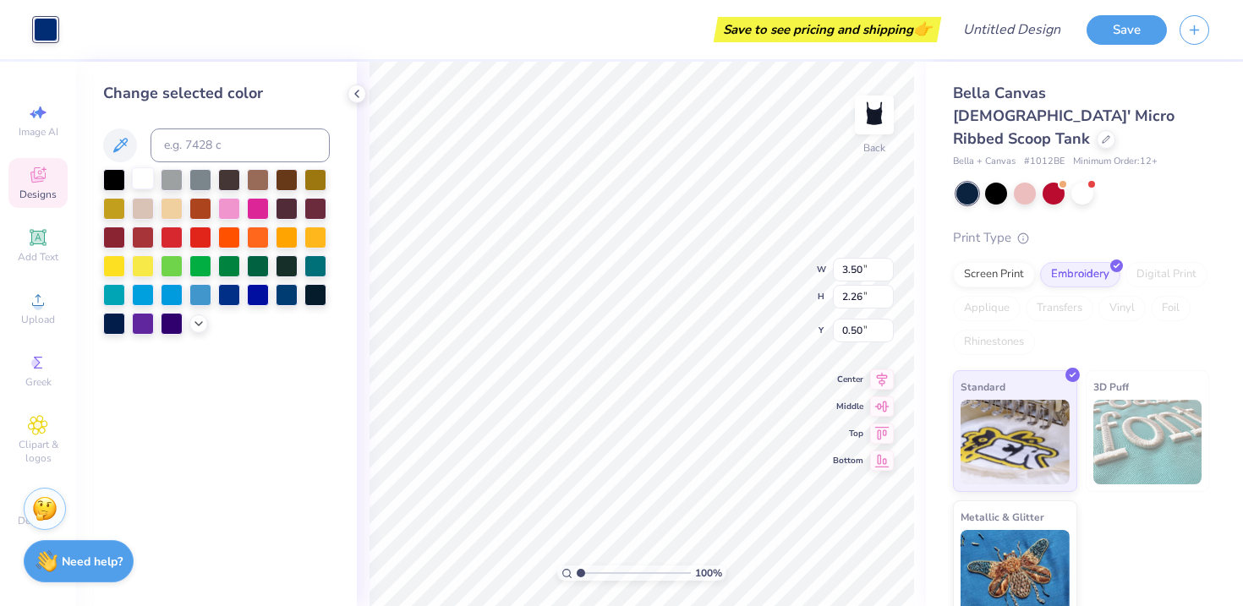
click at [134, 180] on div at bounding box center [143, 178] width 22 height 22
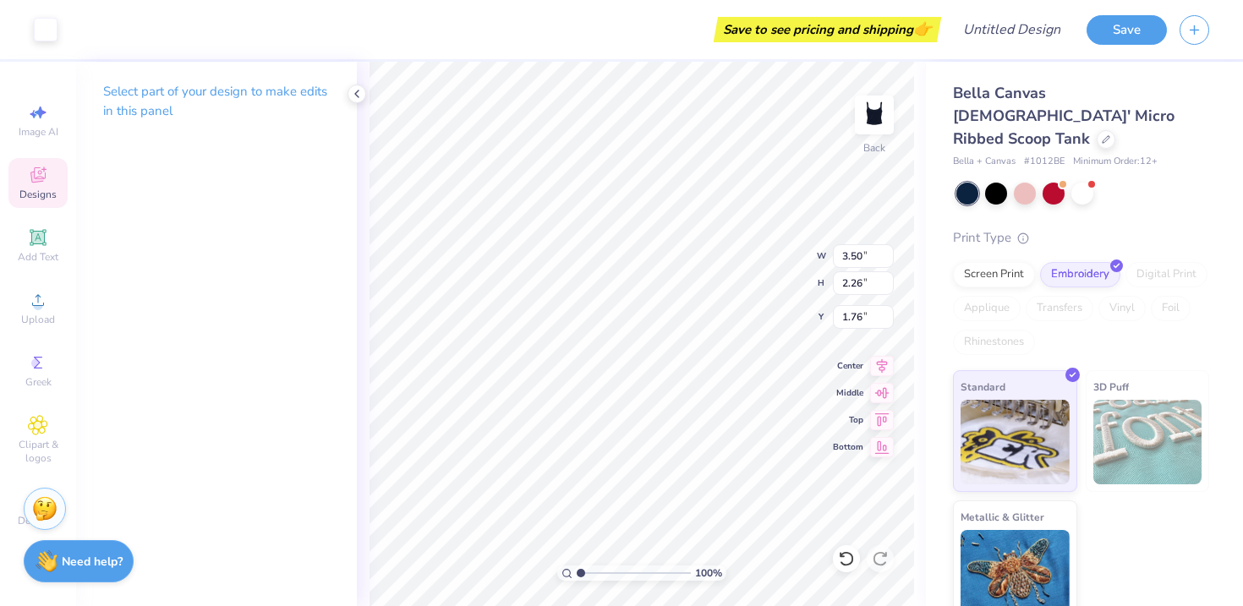
type input "2.00"
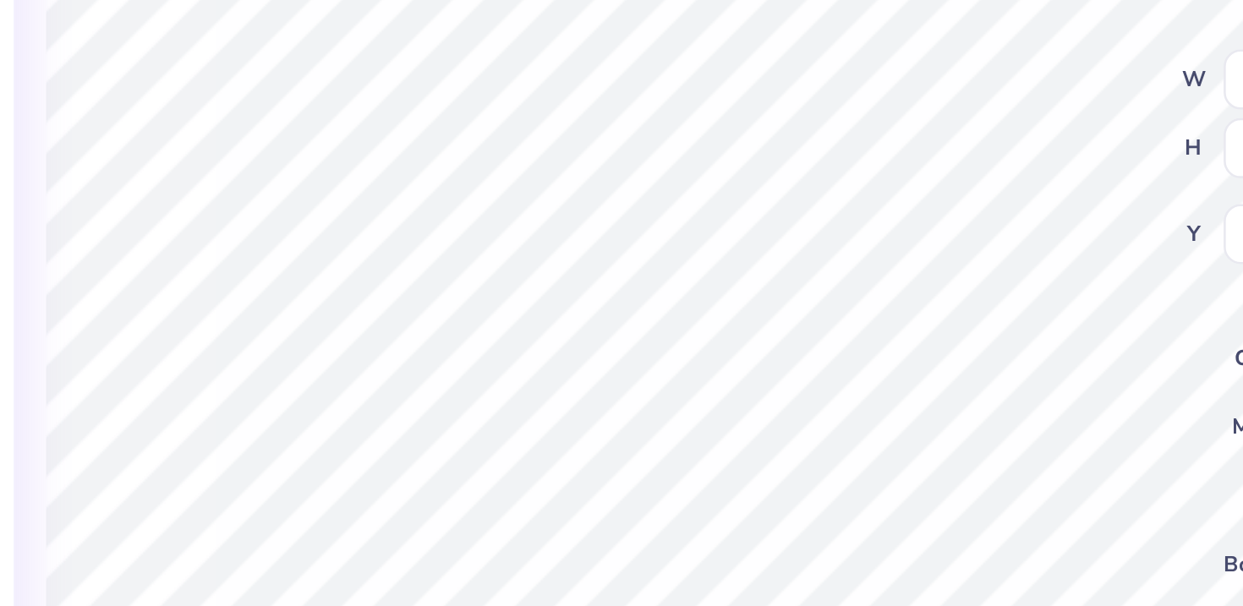
type textarea "NSSLHA"
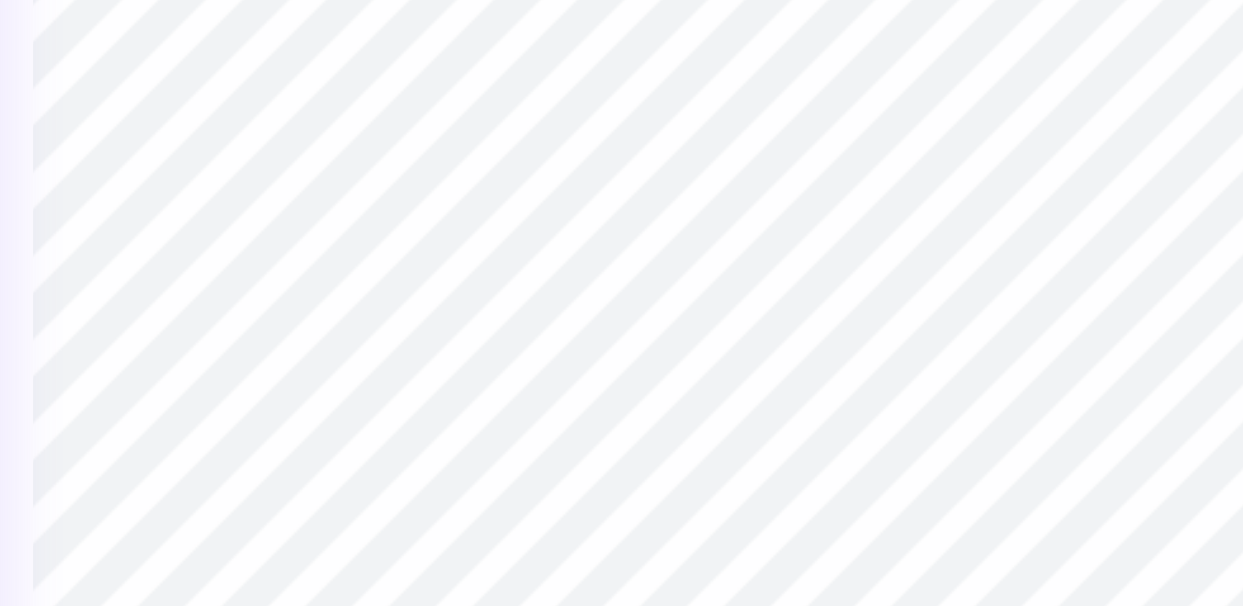
scroll to position [0, 5]
type textarea "Towson University"
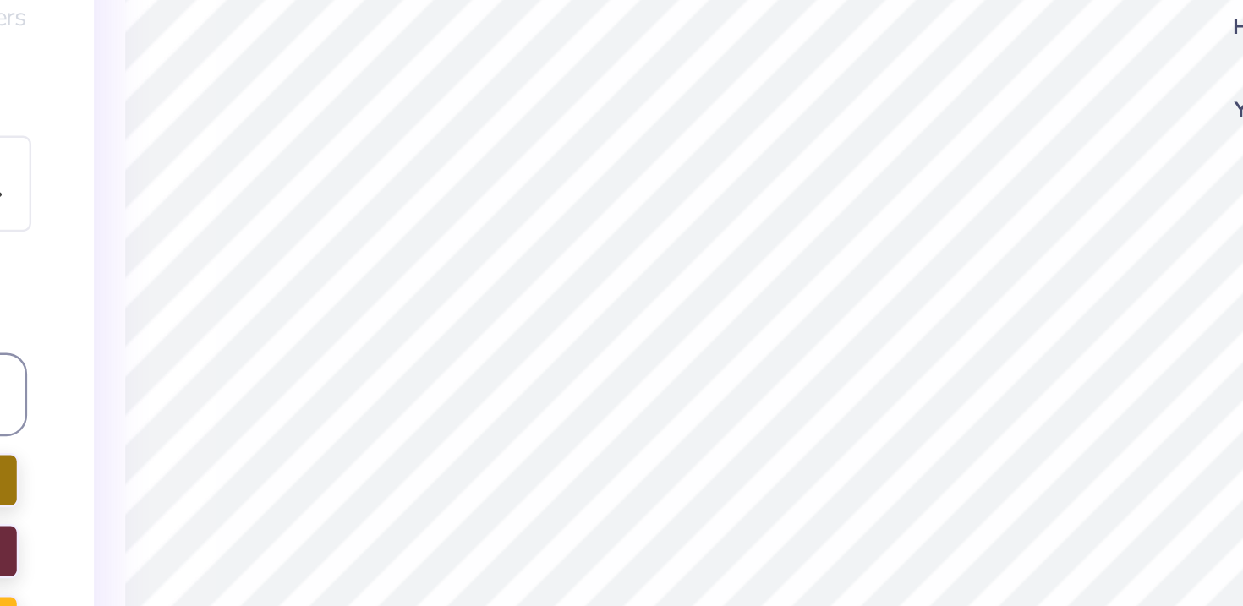
scroll to position [0, 1]
type textarea "1972"
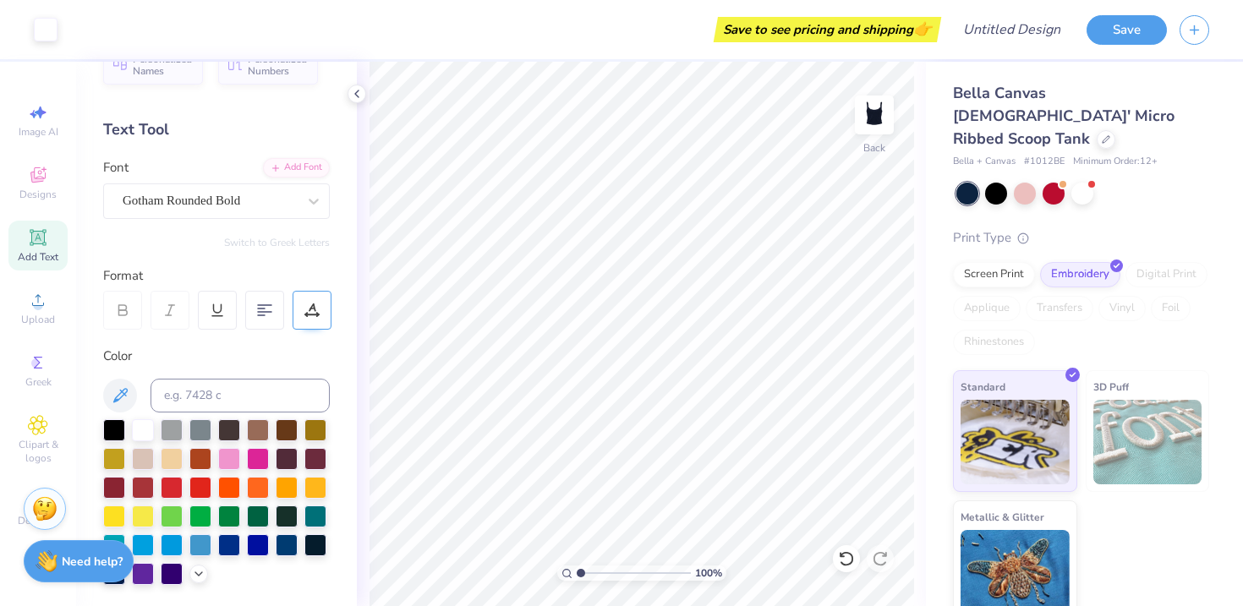
scroll to position [39, 0]
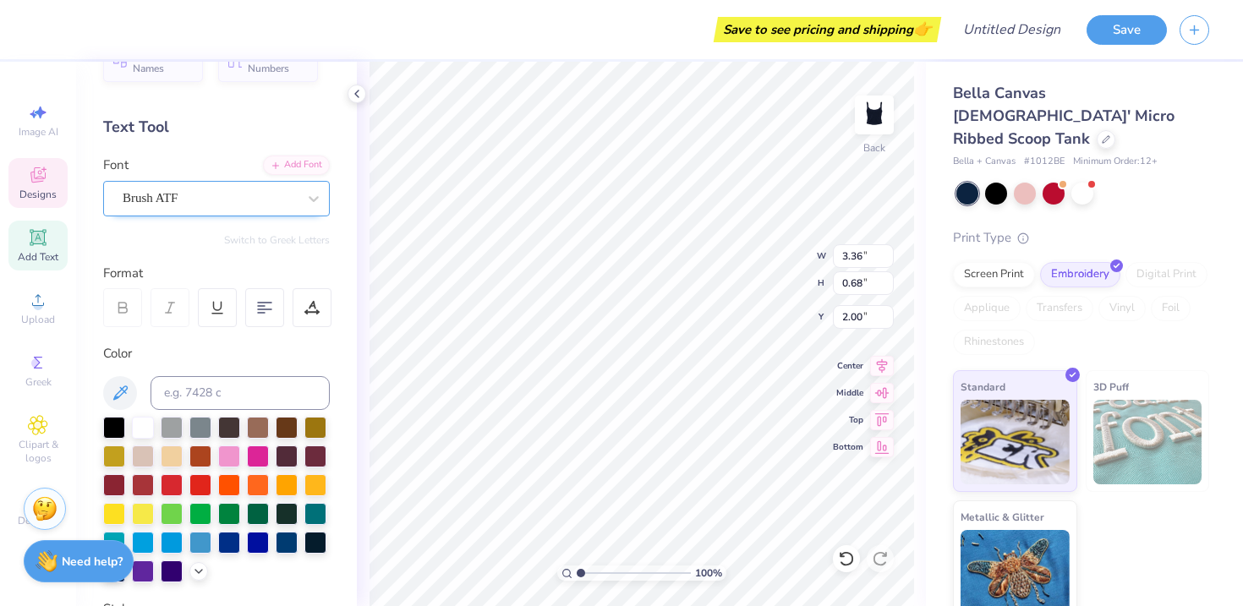
click at [274, 188] on div at bounding box center [210, 198] width 174 height 23
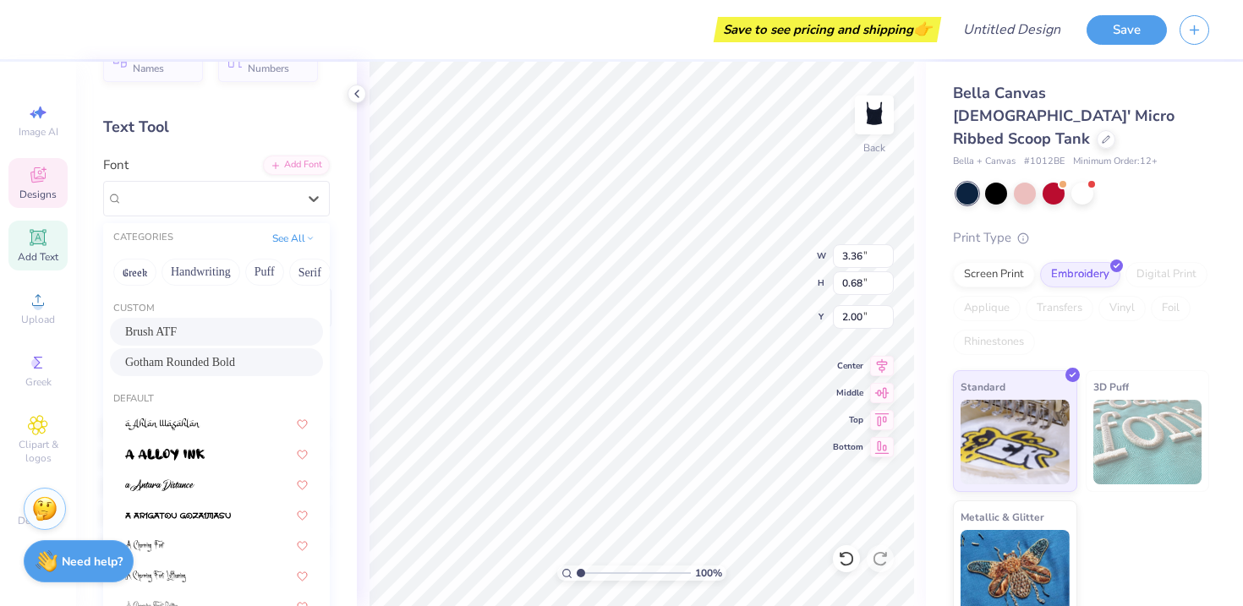
click at [235, 359] on span "Gotham Rounded Bold" at bounding box center [180, 362] width 110 height 18
click at [226, 188] on div at bounding box center [210, 198] width 174 height 23
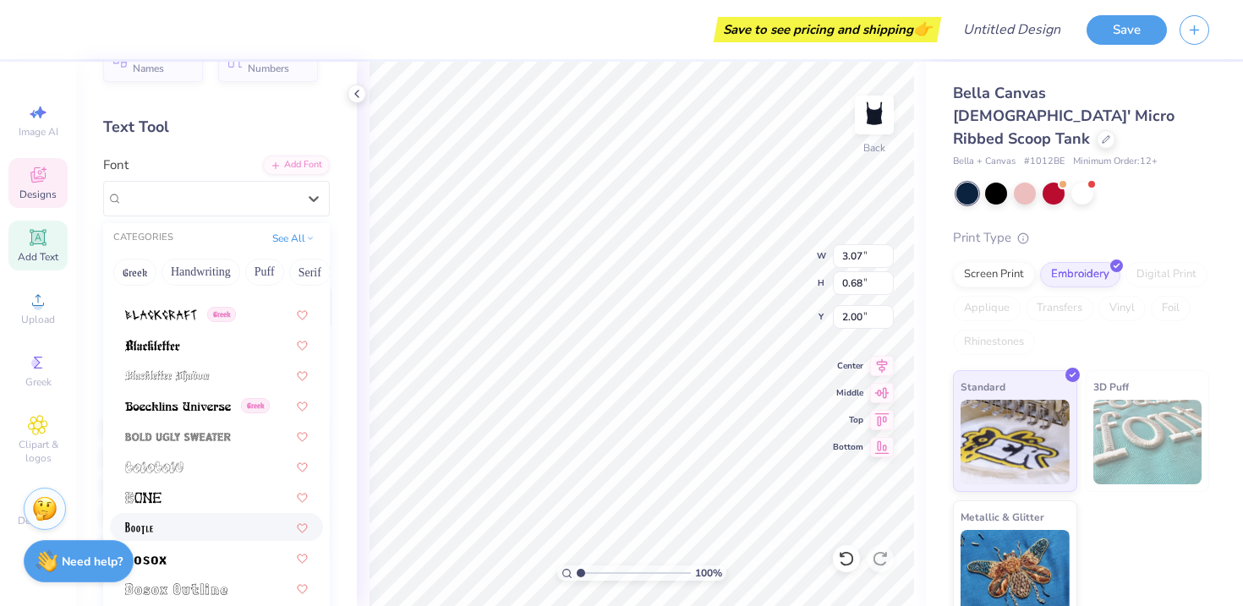
scroll to position [1079, 0]
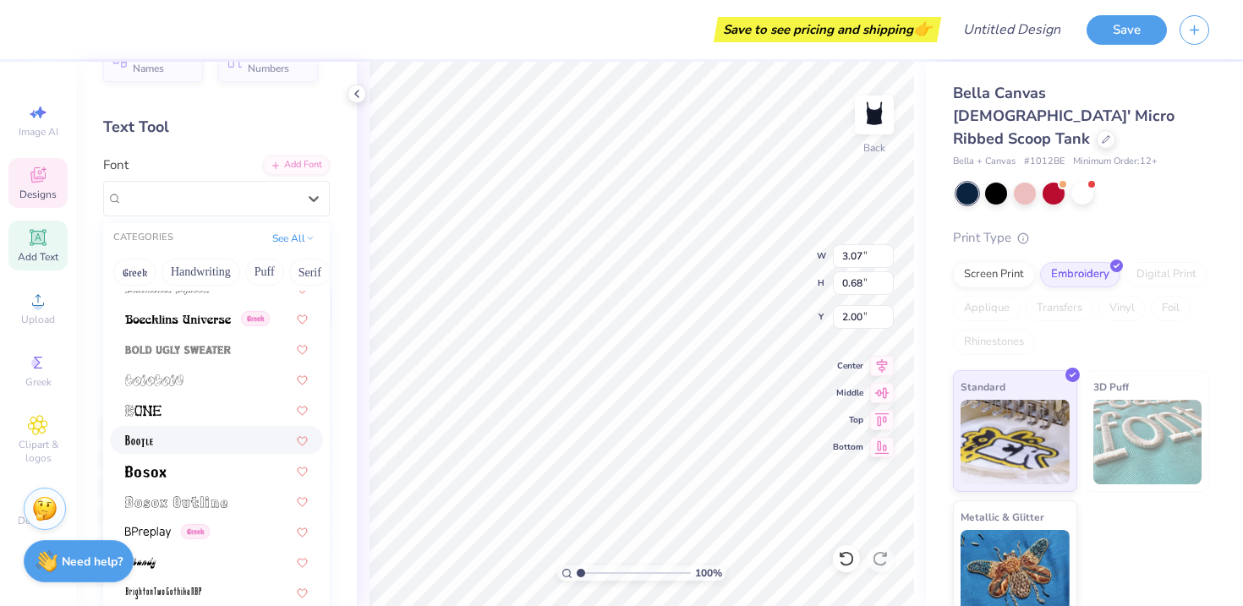
click at [191, 435] on div at bounding box center [216, 440] width 183 height 18
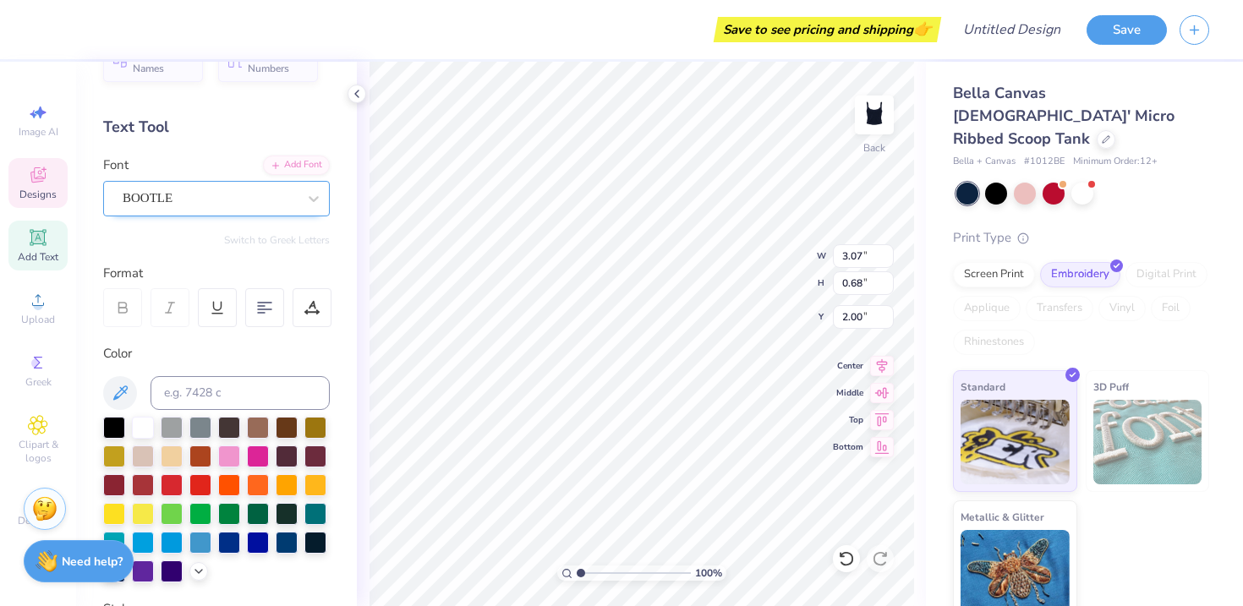
type input "2.54"
type input "0.64"
type input "2.02"
click at [236, 194] on div "BOOTLE" at bounding box center [210, 198] width 178 height 26
